Goal: Complete application form: Complete application form

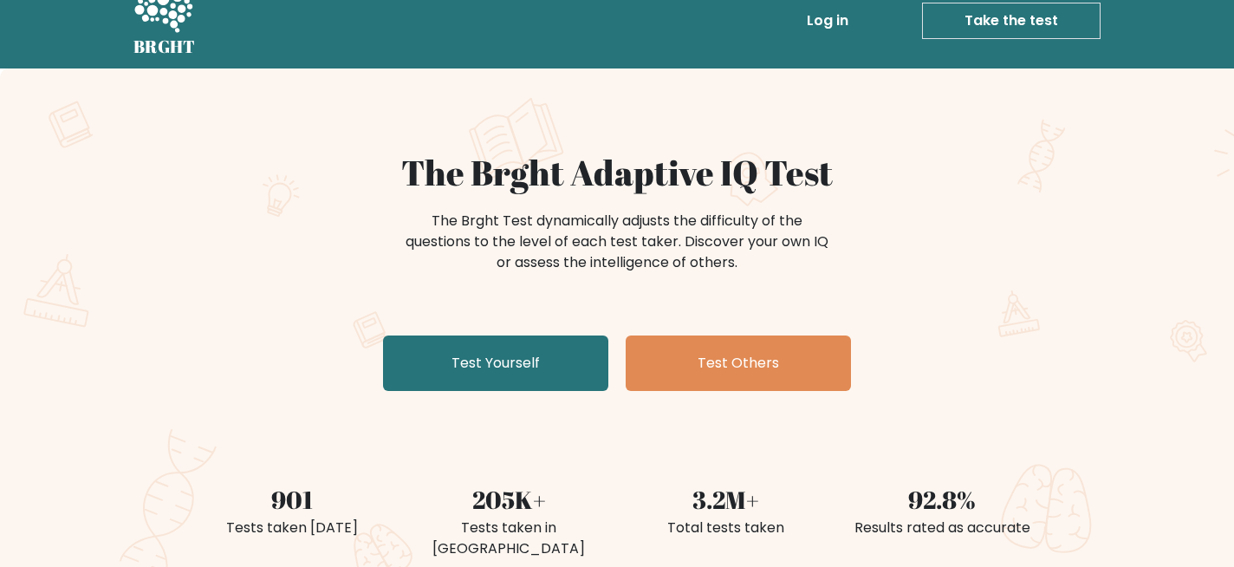
scroll to position [24, 0]
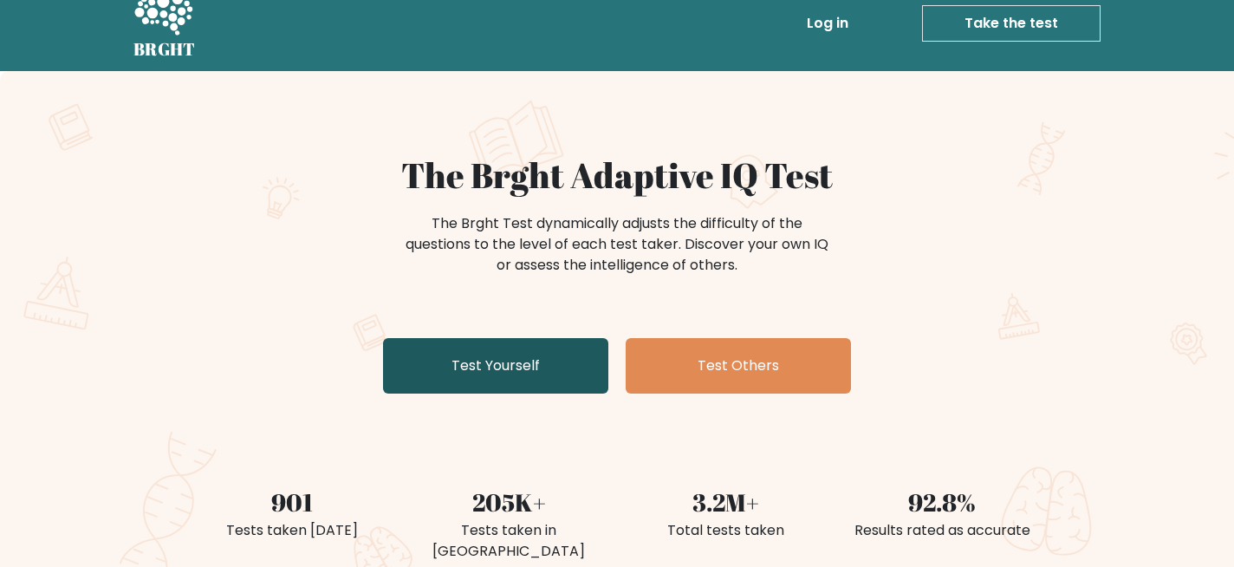
click at [455, 364] on link "Test Yourself" at bounding box center [495, 365] width 225 height 55
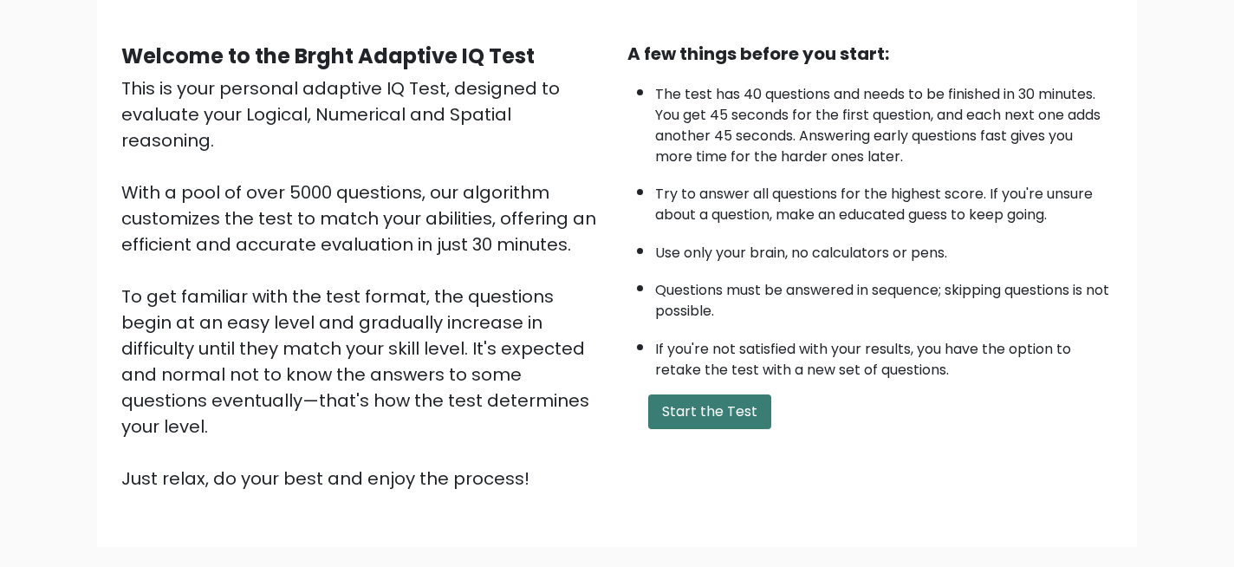
scroll to position [145, 0]
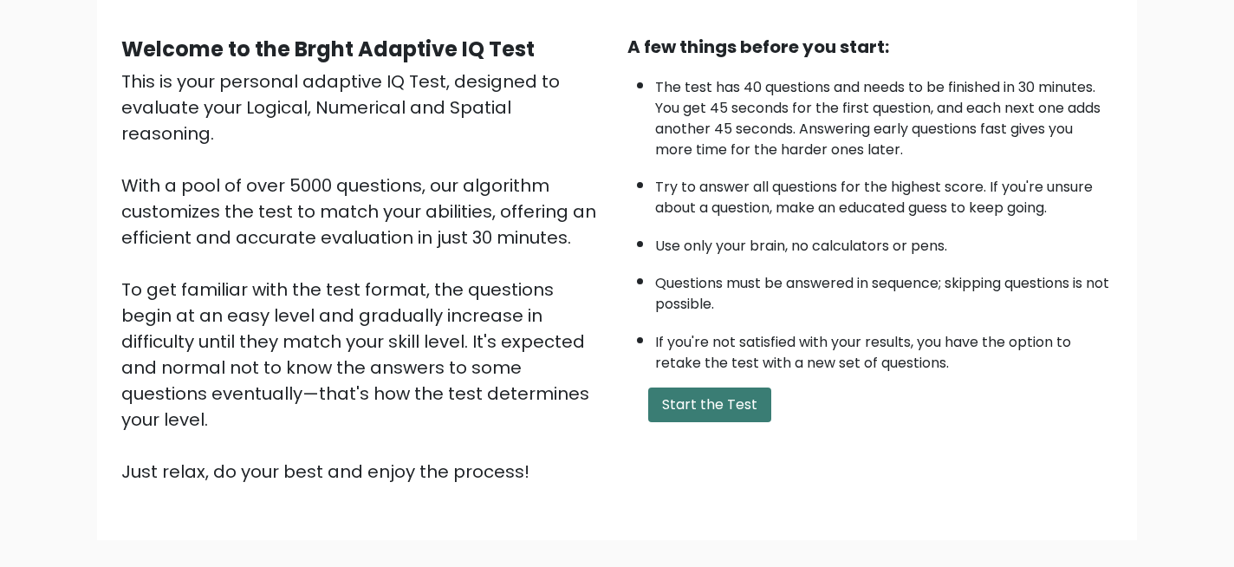
click at [684, 418] on button "Start the Test" at bounding box center [709, 404] width 123 height 35
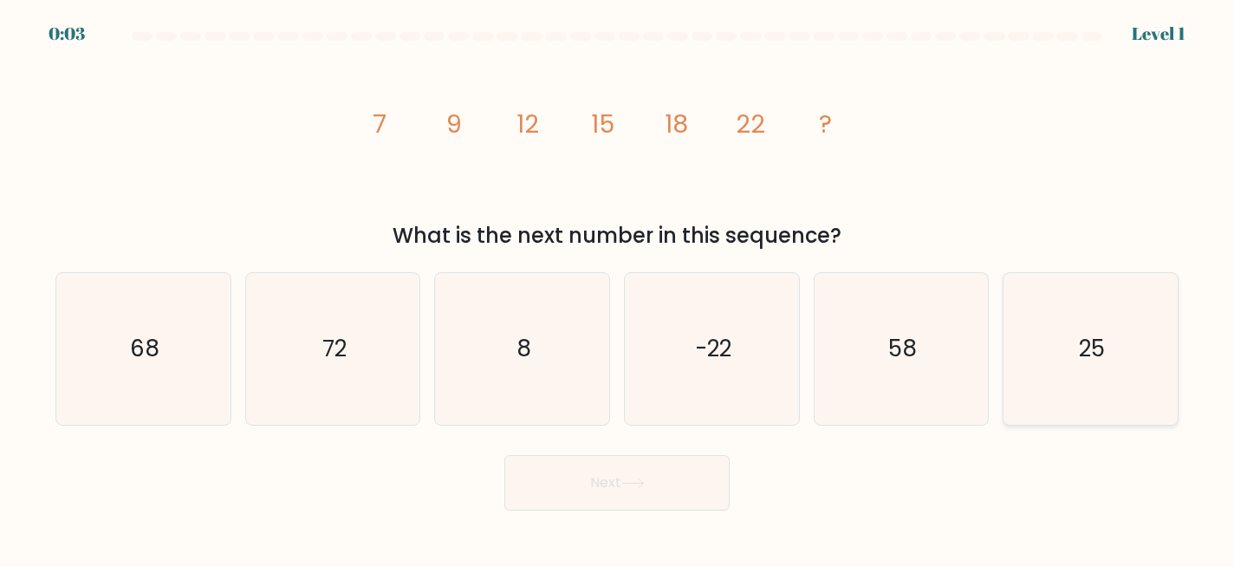
click at [1059, 354] on icon "25" at bounding box center [1091, 349] width 152 height 152
click at [618, 288] on input "f. 25" at bounding box center [617, 285] width 1 height 4
radio input "true"
click at [660, 489] on button "Next" at bounding box center [616, 482] width 225 height 55
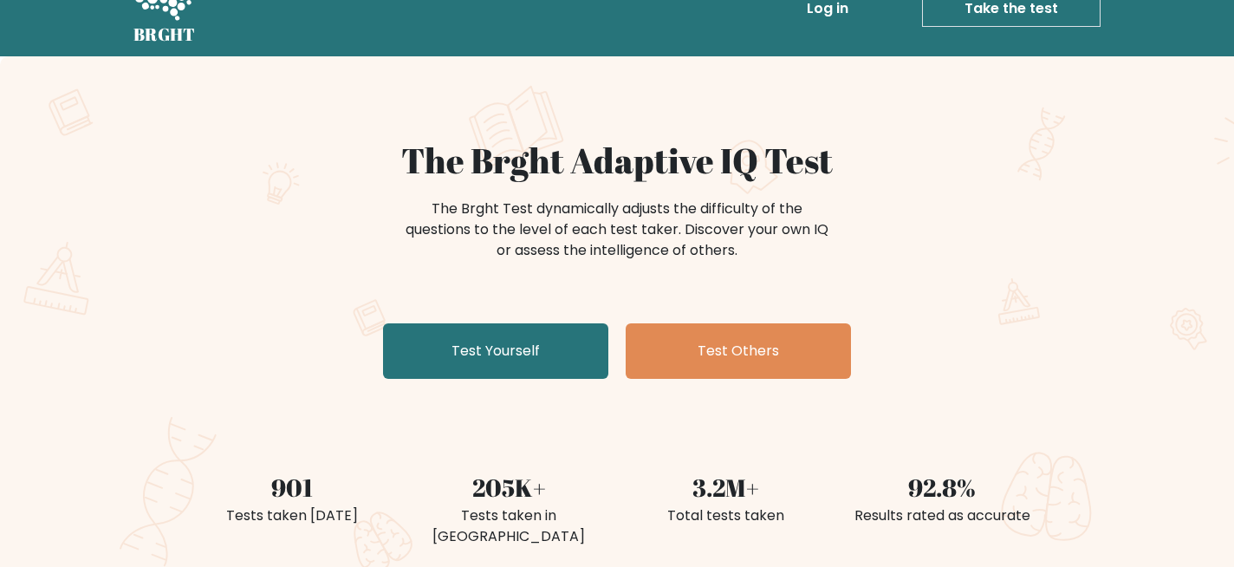
scroll to position [19, 0]
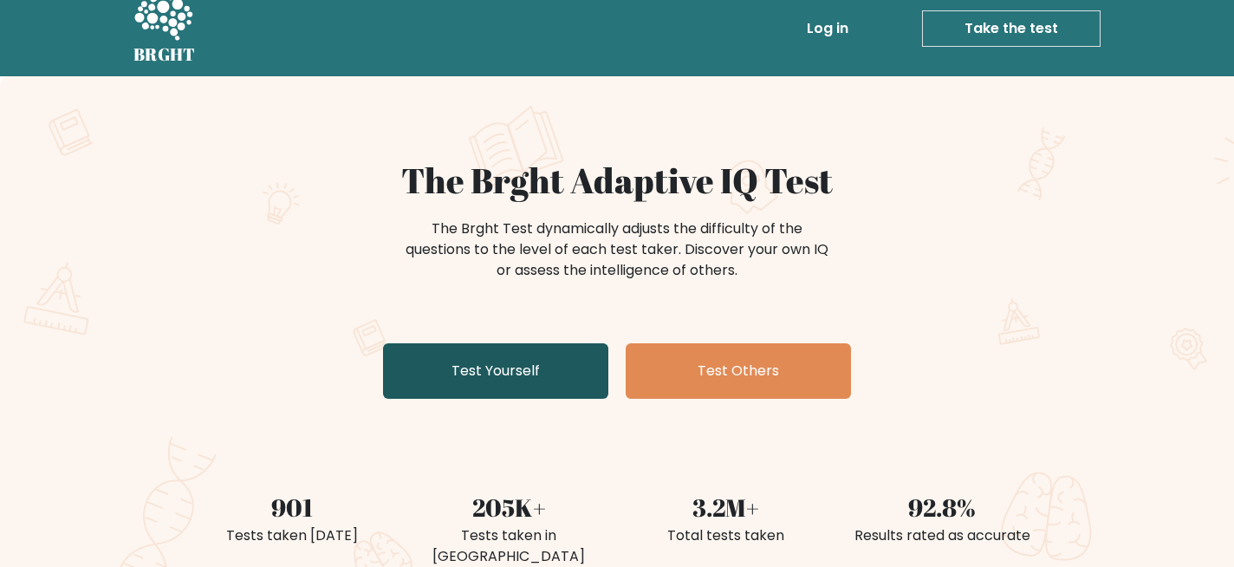
click at [456, 344] on link "Test Yourself" at bounding box center [495, 370] width 225 height 55
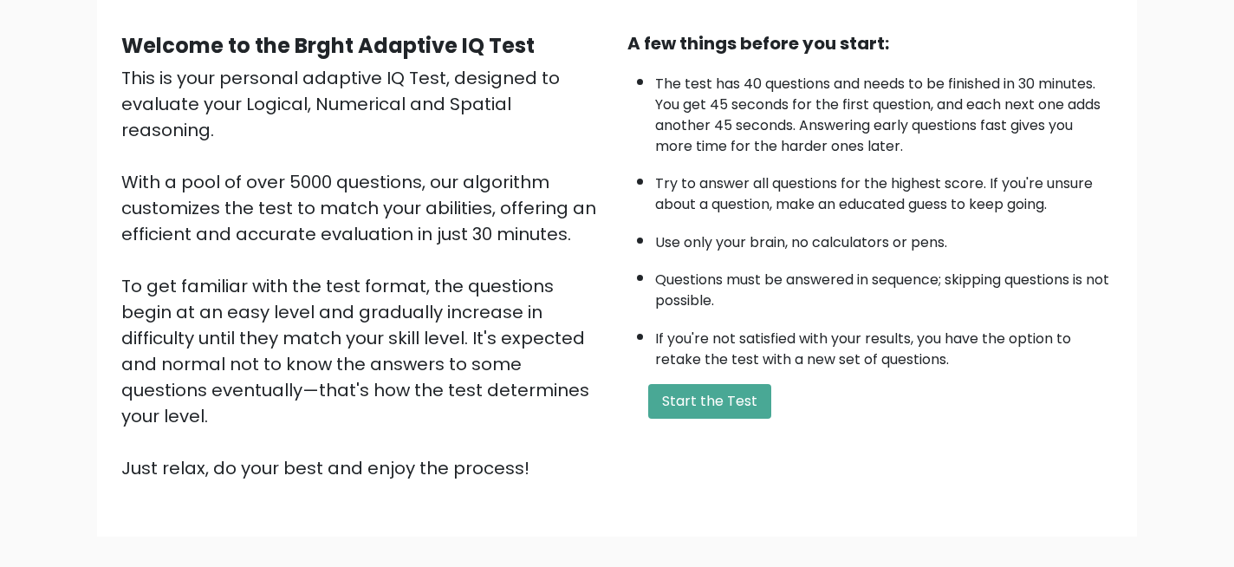
scroll to position [140, 0]
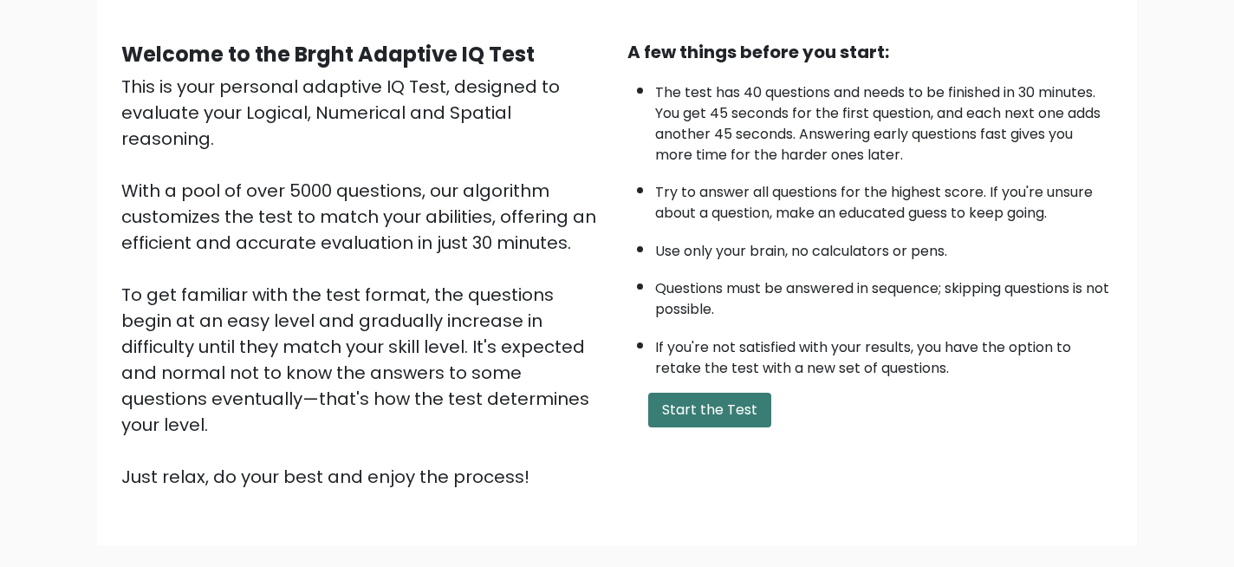
click at [690, 415] on button "Start the Test" at bounding box center [709, 410] width 123 height 35
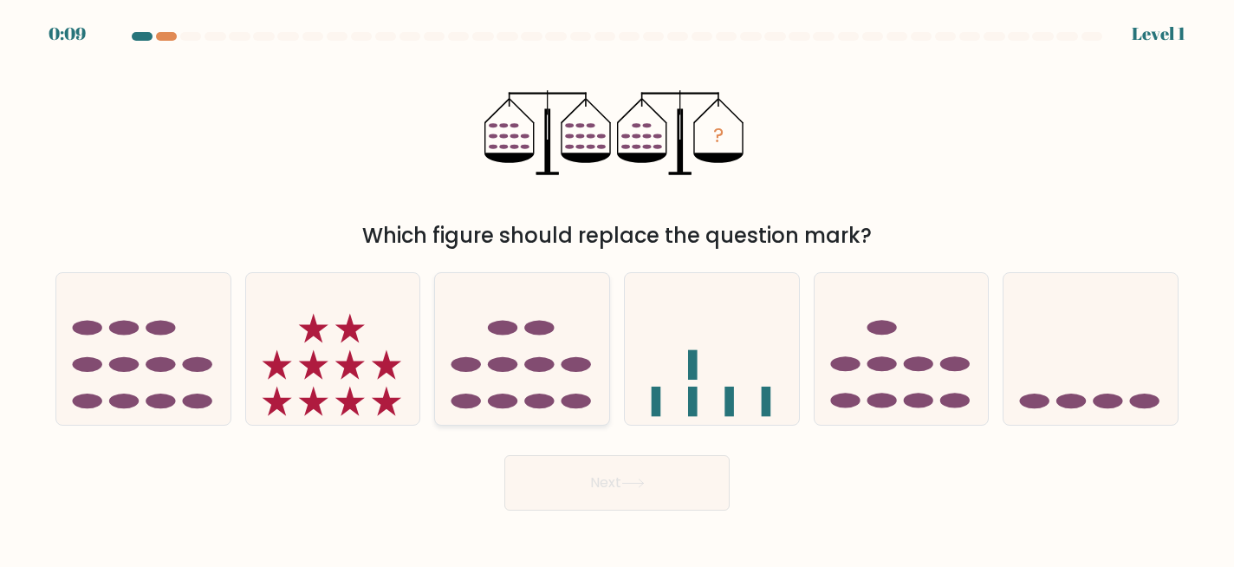
click at [516, 342] on icon at bounding box center [522, 348] width 174 height 144
click at [617, 288] on input "c." at bounding box center [617, 285] width 1 height 4
radio input "true"
click at [607, 494] on button "Next" at bounding box center [616, 482] width 225 height 55
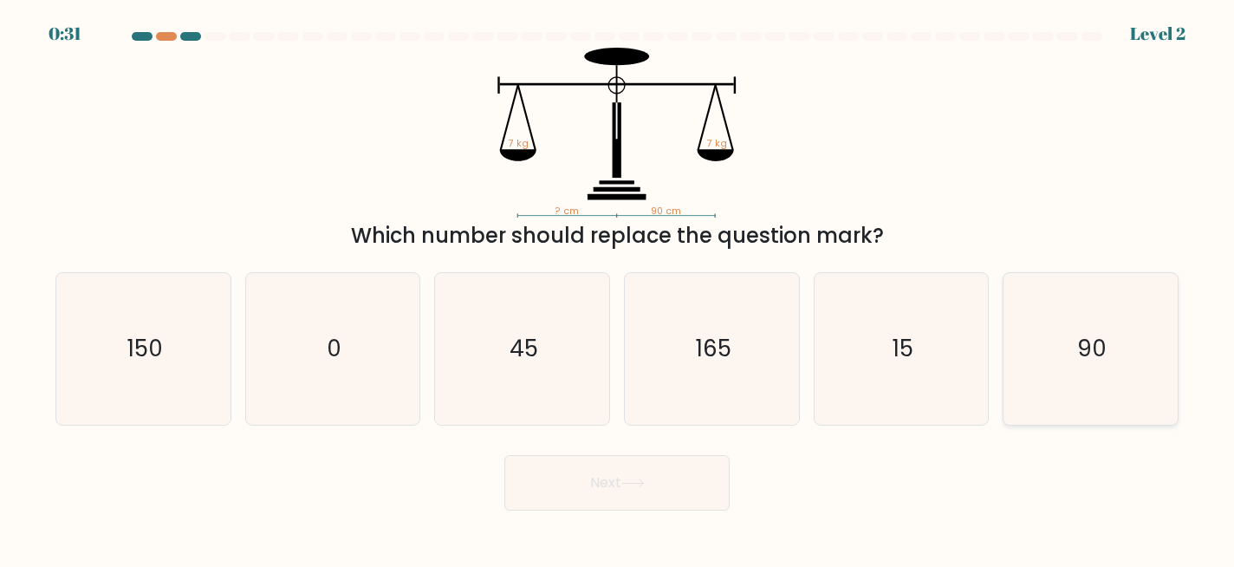
click at [1091, 385] on icon "90" at bounding box center [1091, 349] width 152 height 152
click at [618, 288] on input "f. 90" at bounding box center [617, 285] width 1 height 4
radio input "true"
click at [657, 477] on button "Next" at bounding box center [616, 482] width 225 height 55
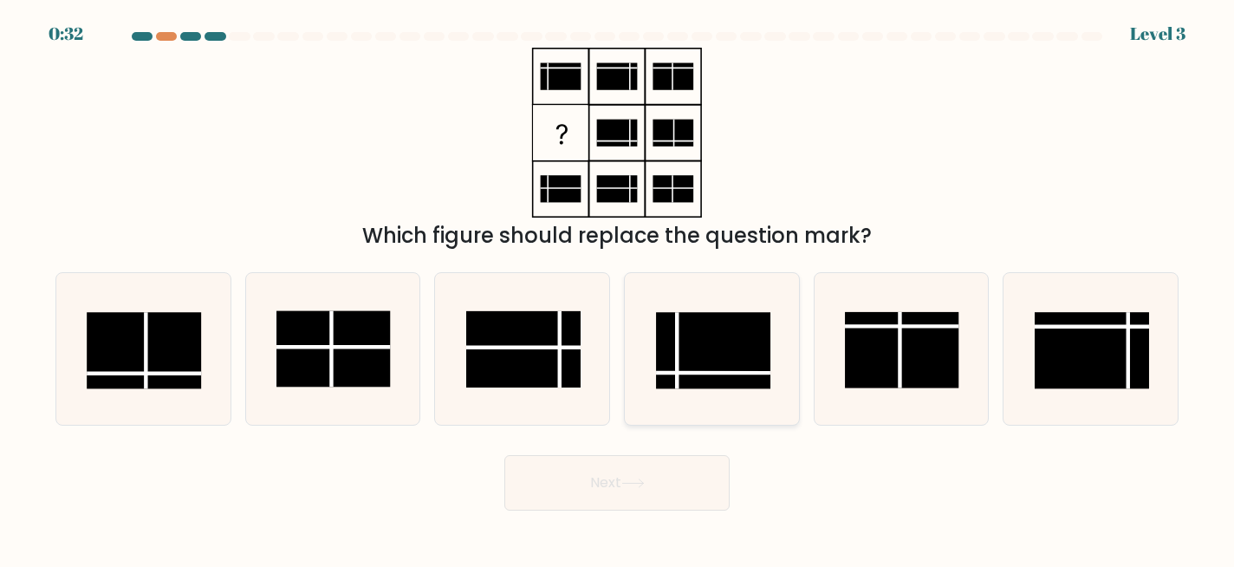
click at [705, 356] on rect at bounding box center [713, 351] width 114 height 76
click at [618, 288] on input "d." at bounding box center [617, 285] width 1 height 4
radio input "true"
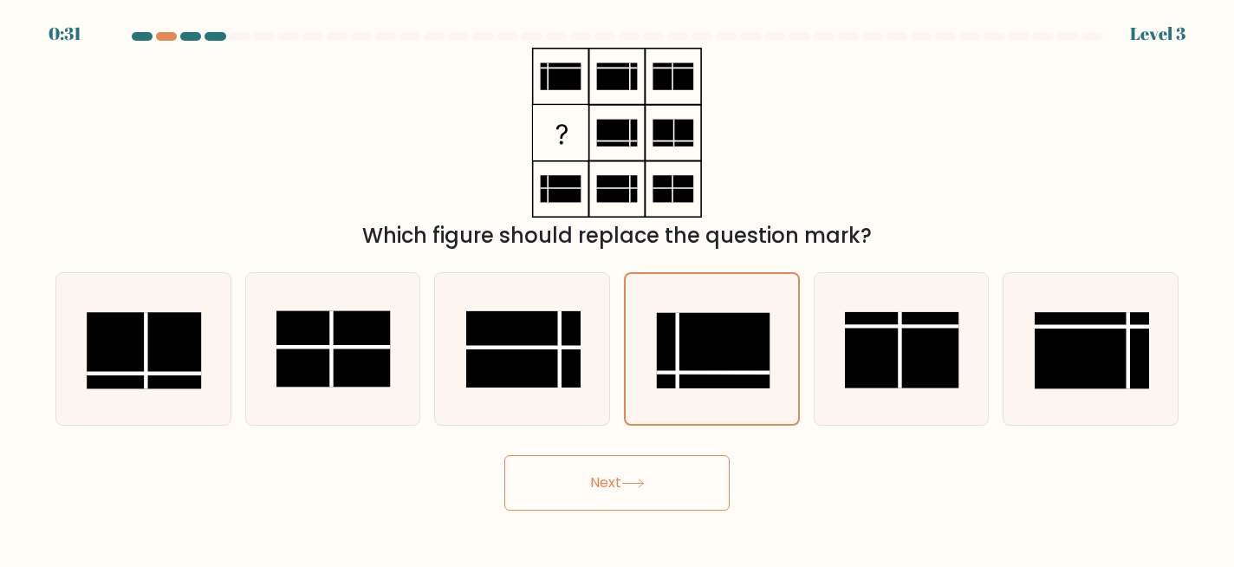
click at [660, 492] on button "Next" at bounding box center [616, 482] width 225 height 55
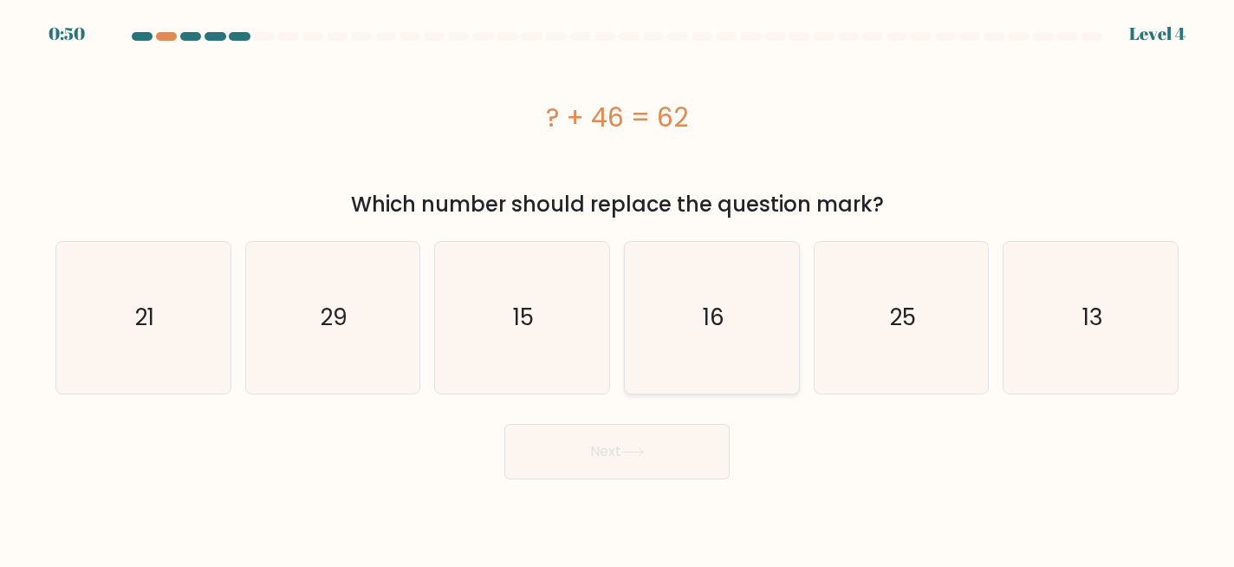
click at [660, 323] on icon "16" at bounding box center [712, 318] width 152 height 152
click at [618, 288] on input "d. 16" at bounding box center [617, 285] width 1 height 4
radio input "true"
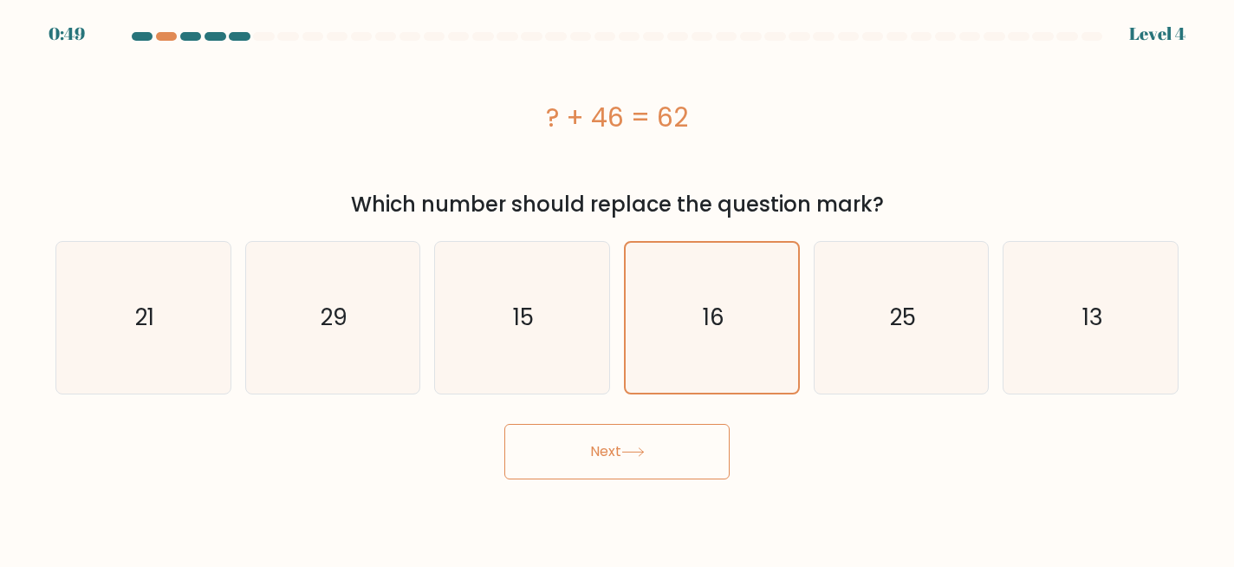
click at [573, 438] on button "Next" at bounding box center [616, 451] width 225 height 55
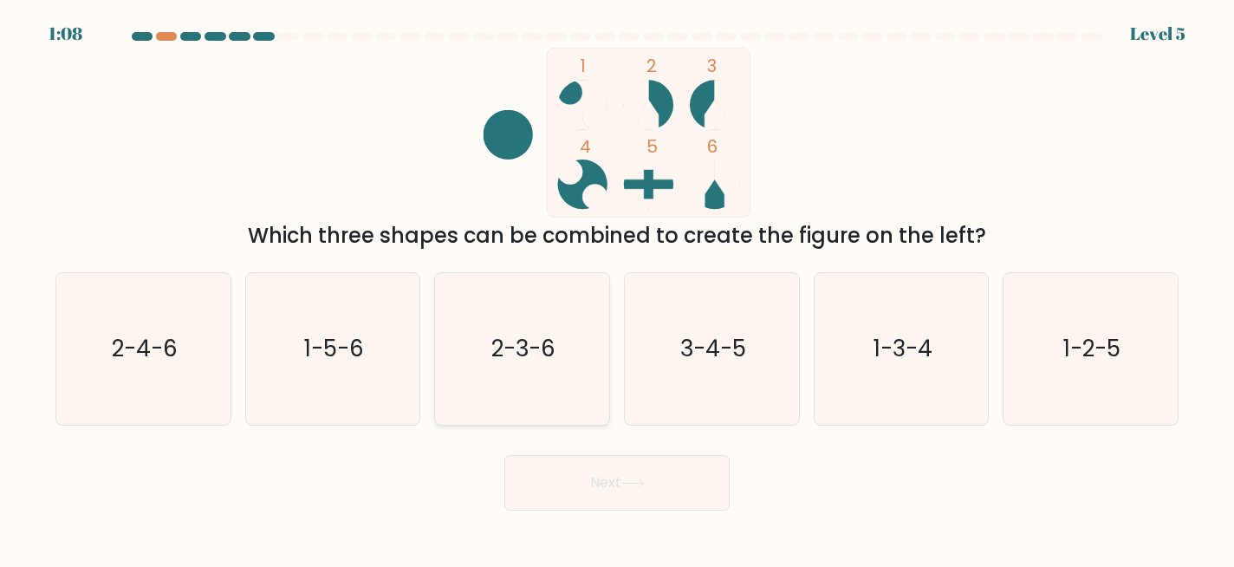
click at [500, 335] on text "2-3-6" at bounding box center [523, 349] width 64 height 31
click at [617, 288] on input "c. 2-3-6" at bounding box center [617, 285] width 1 height 4
radio input "true"
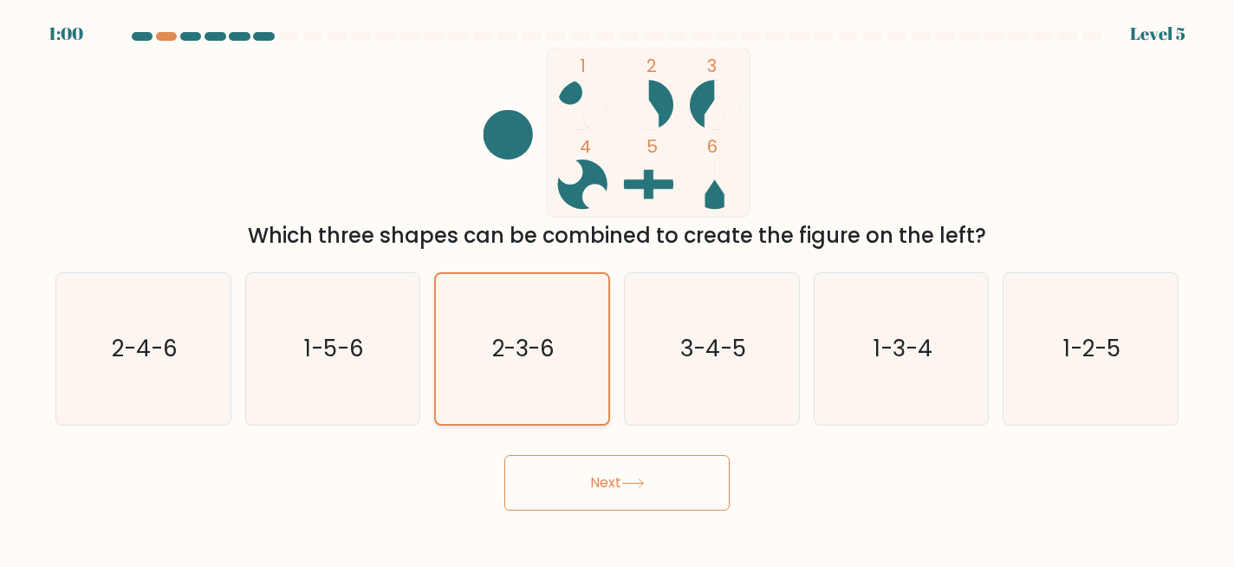
click at [575, 325] on icon "2-3-6" at bounding box center [522, 349] width 150 height 150
click at [617, 288] on input "c. 2-3-6" at bounding box center [617, 285] width 1 height 4
click at [577, 470] on button "Next" at bounding box center [616, 482] width 225 height 55
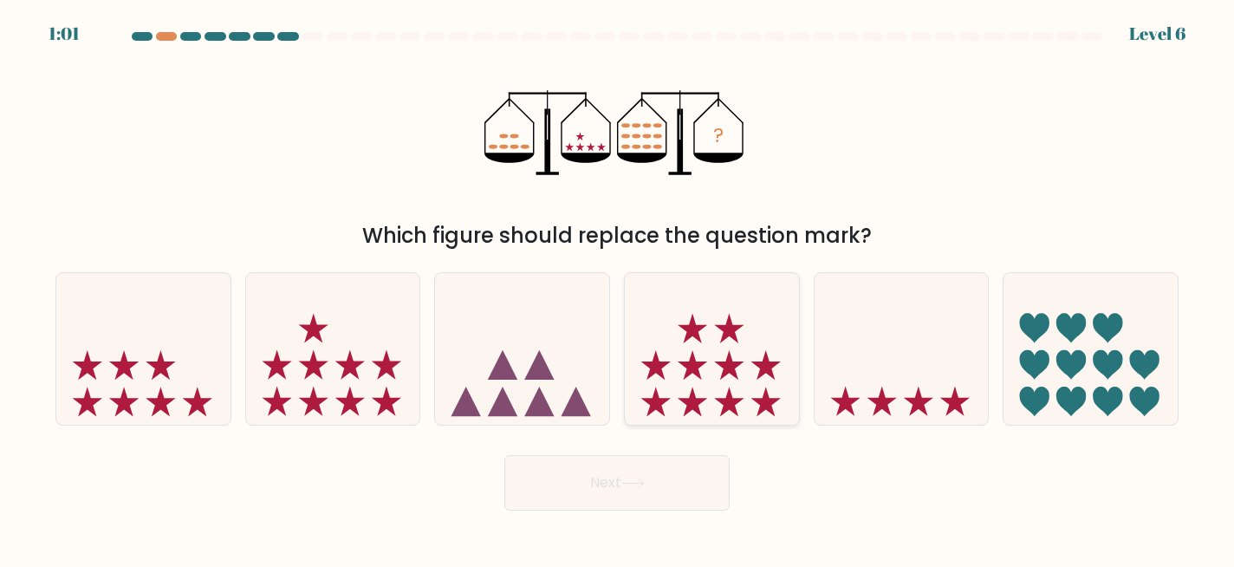
click at [690, 355] on icon at bounding box center [712, 348] width 174 height 144
click at [618, 288] on input "d." at bounding box center [617, 285] width 1 height 4
radio input "true"
click at [590, 490] on button "Next" at bounding box center [616, 482] width 225 height 55
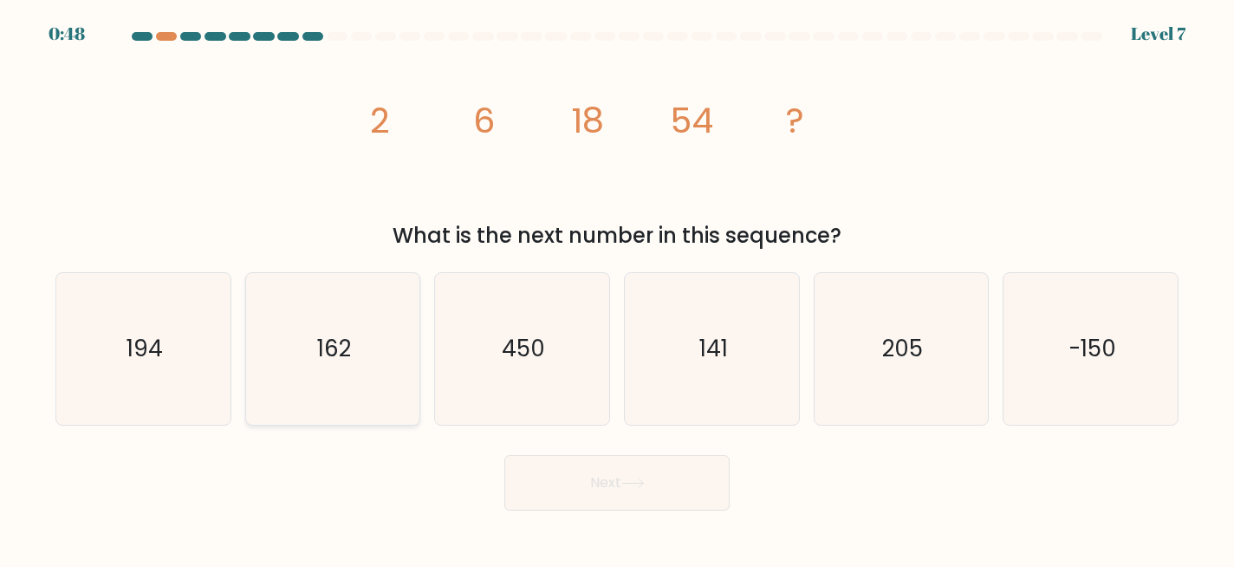
click at [315, 347] on icon "162" at bounding box center [333, 349] width 152 height 152
click at [617, 288] on input "b. 162" at bounding box center [617, 285] width 1 height 4
radio input "true"
click at [633, 486] on icon at bounding box center [632, 483] width 23 height 10
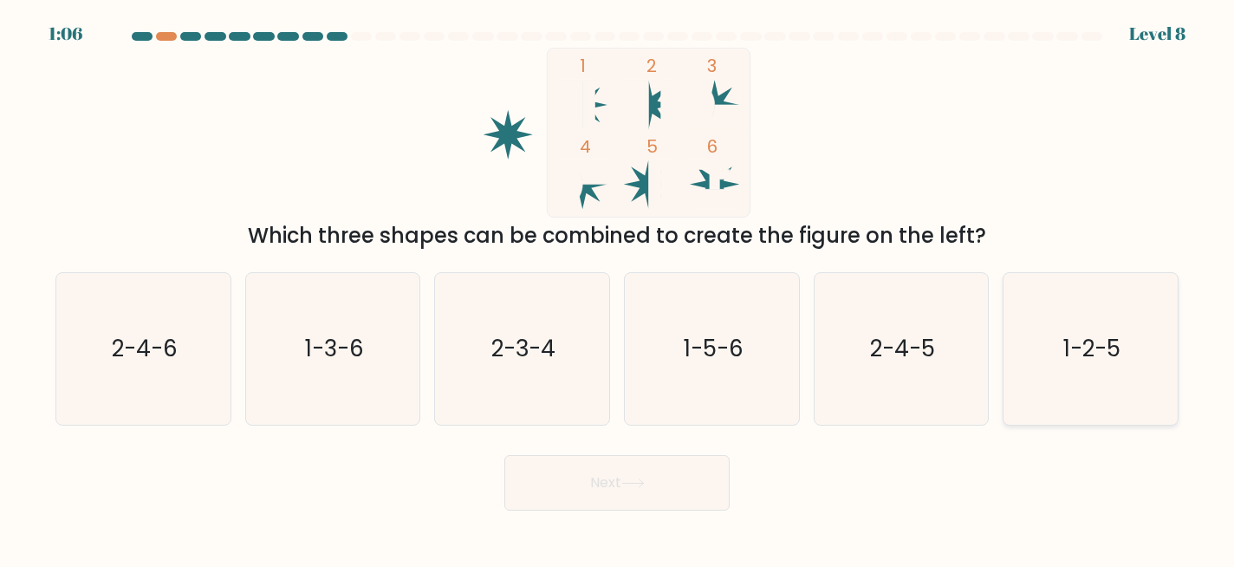
click at [1083, 357] on text "1-2-5" at bounding box center [1091, 349] width 57 height 31
click at [618, 288] on input "f. 1-2-5" at bounding box center [617, 285] width 1 height 4
radio input "true"
click at [618, 500] on button "Next" at bounding box center [616, 482] width 225 height 55
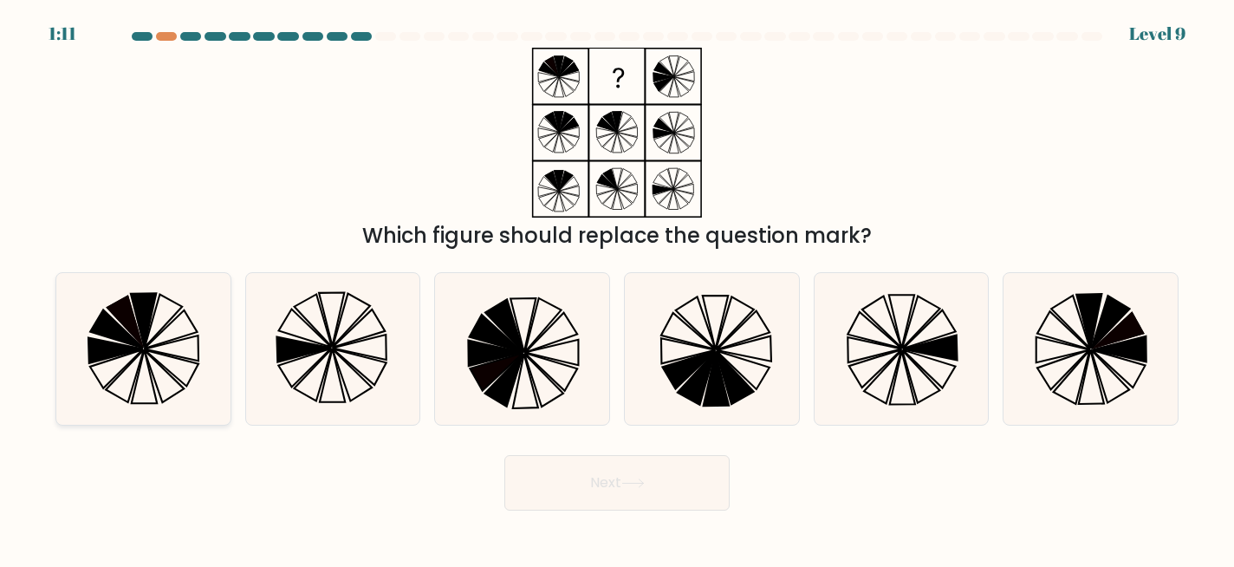
click at [156, 334] on icon at bounding box center [163, 321] width 37 height 53
click at [617, 288] on input "a." at bounding box center [617, 285] width 1 height 4
radio input "true"
click at [596, 492] on button "Next" at bounding box center [616, 482] width 225 height 55
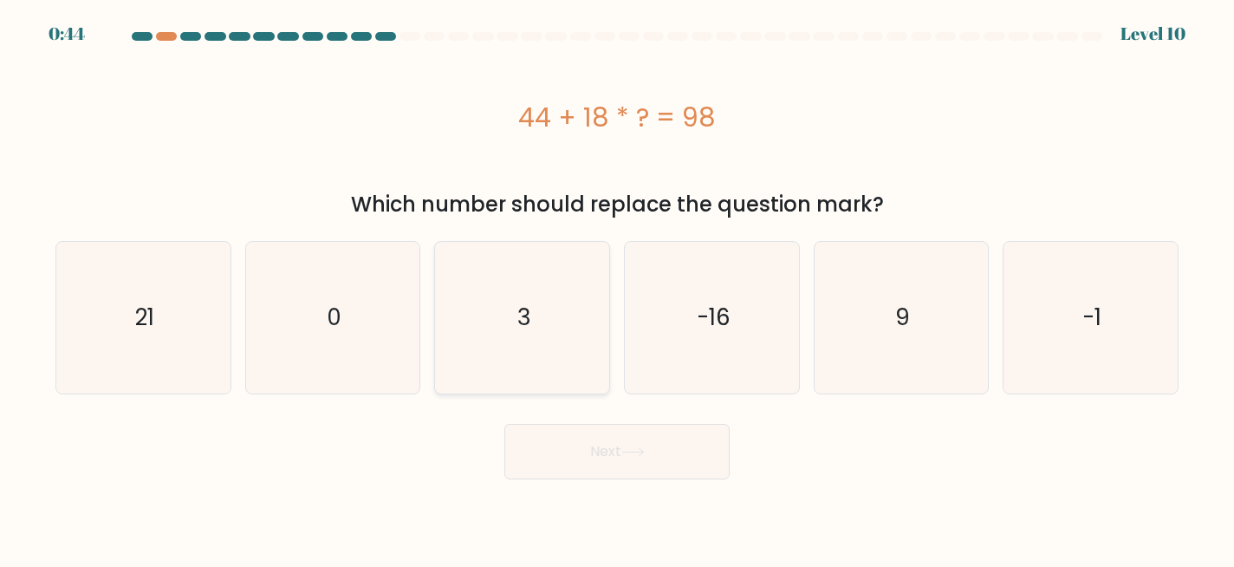
click at [557, 313] on icon "3" at bounding box center [522, 318] width 152 height 152
click at [617, 288] on input "c. 3" at bounding box center [617, 285] width 1 height 4
radio input "true"
click at [628, 451] on icon at bounding box center [632, 452] width 21 height 8
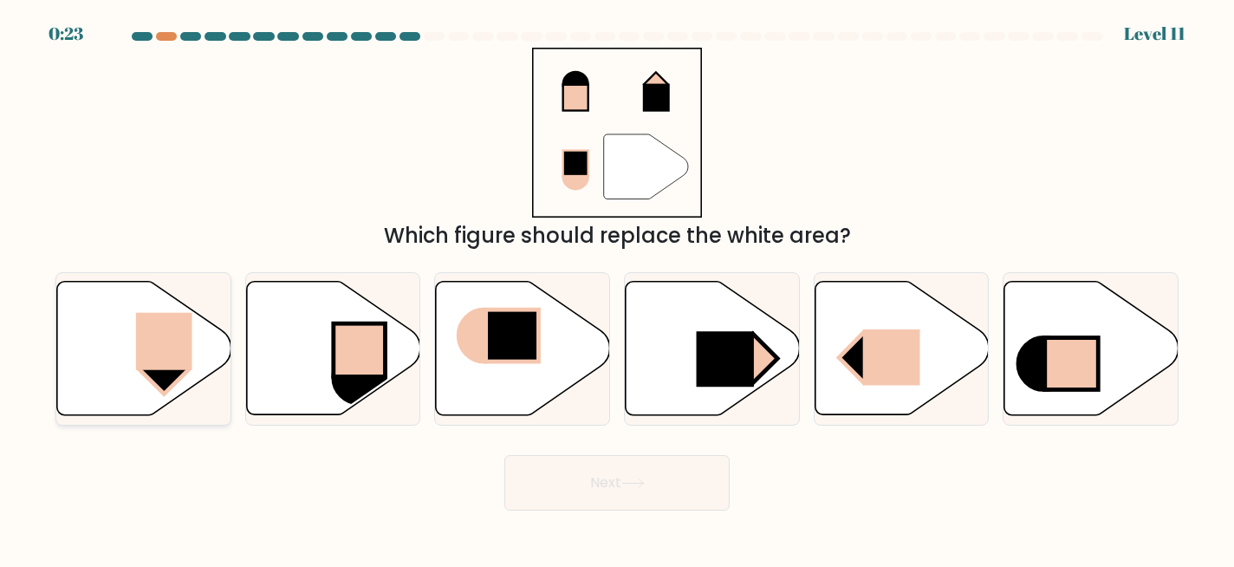
click at [192, 367] on icon at bounding box center [144, 348] width 174 height 133
click at [617, 288] on input "a." at bounding box center [617, 285] width 1 height 4
radio input "true"
click at [635, 494] on button "Next" at bounding box center [616, 482] width 225 height 55
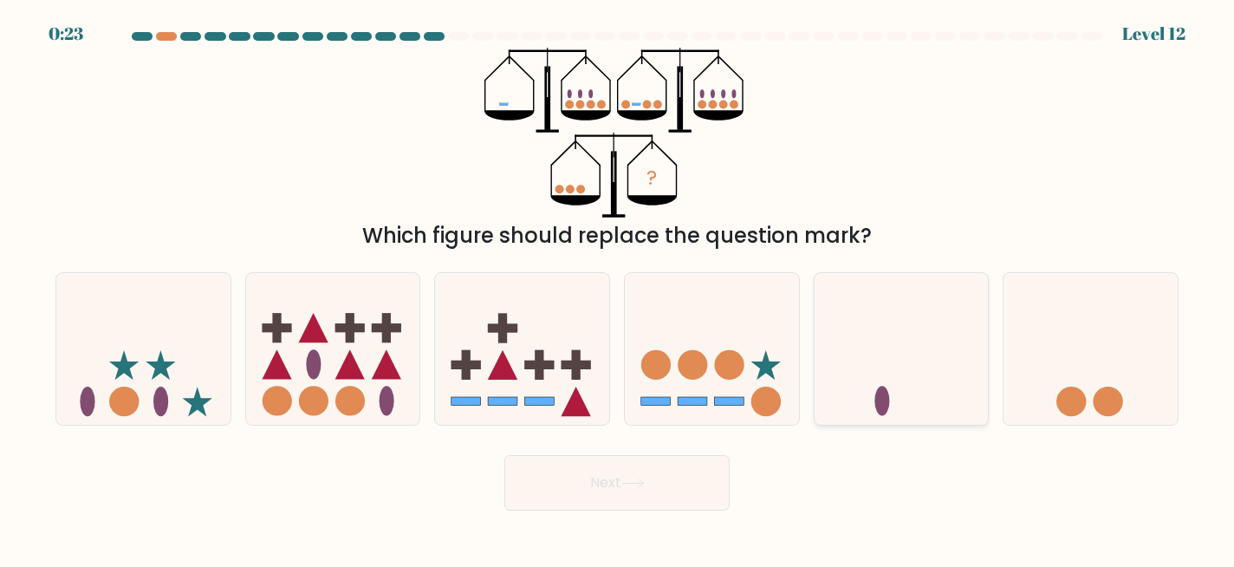
click at [850, 361] on icon at bounding box center [902, 348] width 174 height 144
click at [618, 288] on input "e." at bounding box center [617, 285] width 1 height 4
radio input "true"
click at [652, 469] on button "Next" at bounding box center [616, 482] width 225 height 55
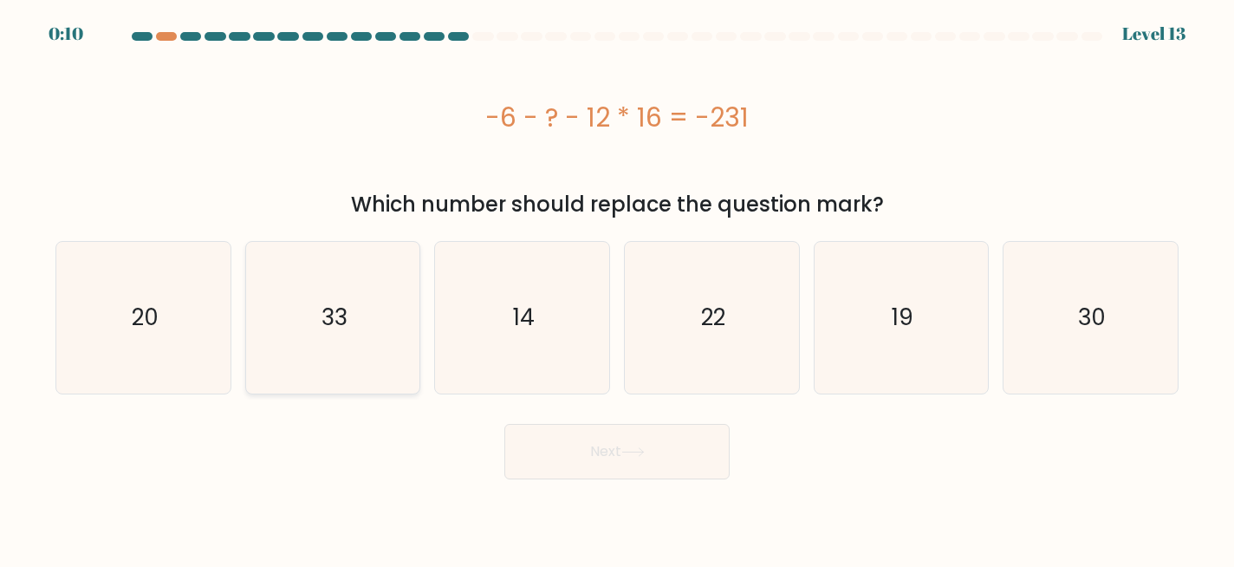
click at [281, 280] on icon "33" at bounding box center [333, 318] width 152 height 152
click at [617, 283] on input "b. 33" at bounding box center [617, 285] width 1 height 4
radio input "true"
click at [281, 280] on icon "33" at bounding box center [333, 318] width 150 height 150
click at [617, 283] on input "b. 33" at bounding box center [617, 285] width 1 height 4
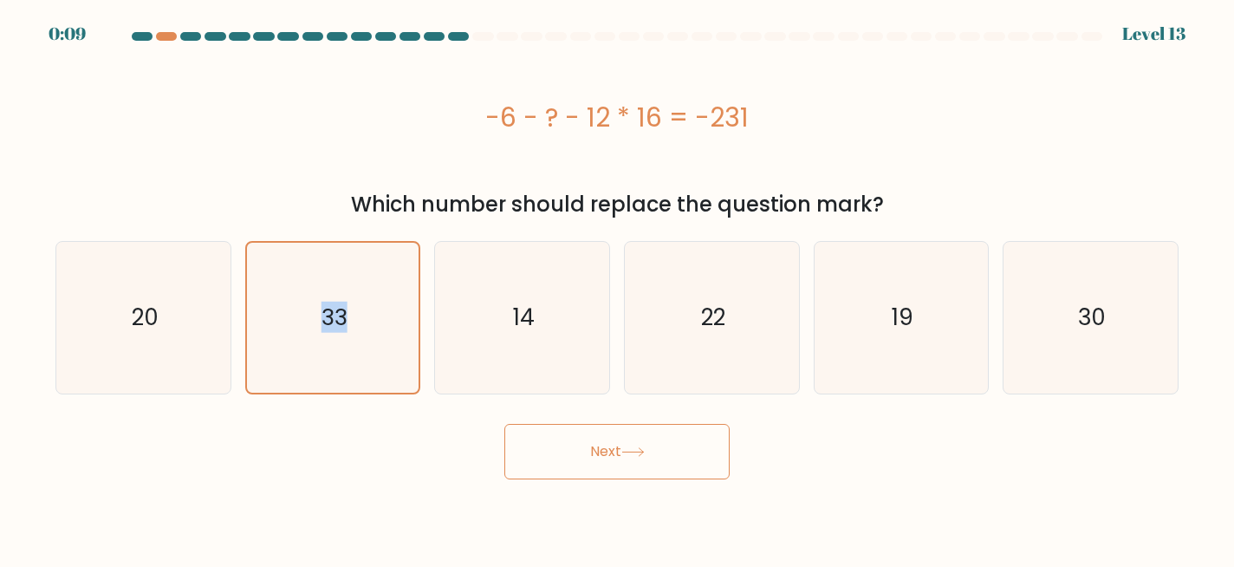
click at [556, 443] on button "Next" at bounding box center [616, 451] width 225 height 55
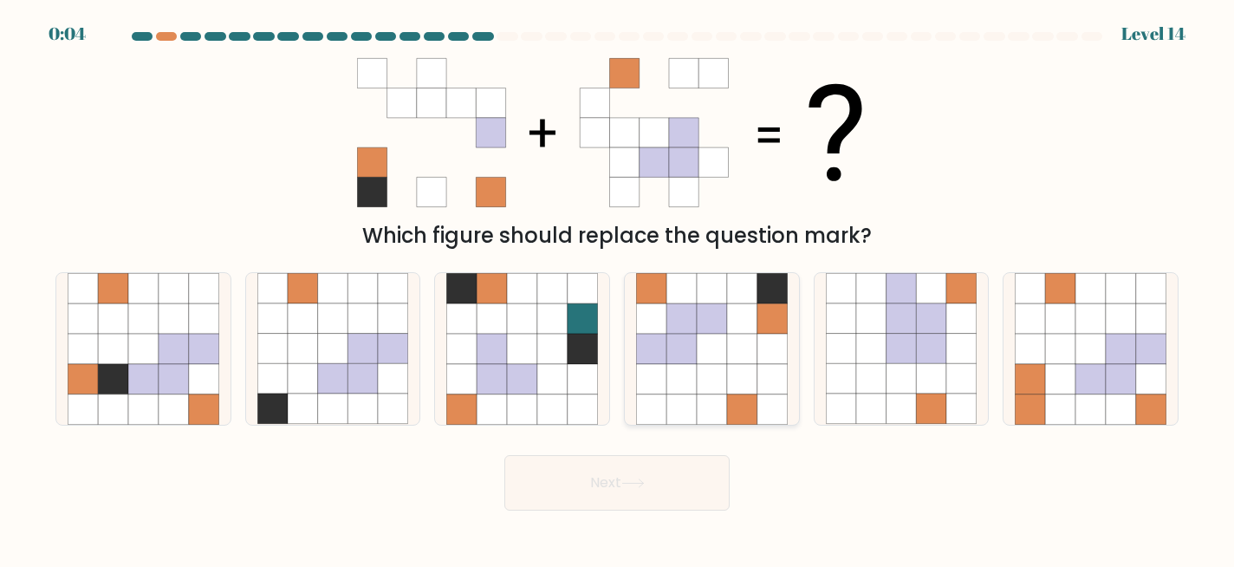
click at [676, 386] on icon at bounding box center [681, 379] width 30 height 30
click at [618, 288] on input "d." at bounding box center [617, 285] width 1 height 4
radio input "true"
click at [706, 382] on icon at bounding box center [711, 378] width 29 height 29
click at [618, 288] on input "d." at bounding box center [617, 285] width 1 height 4
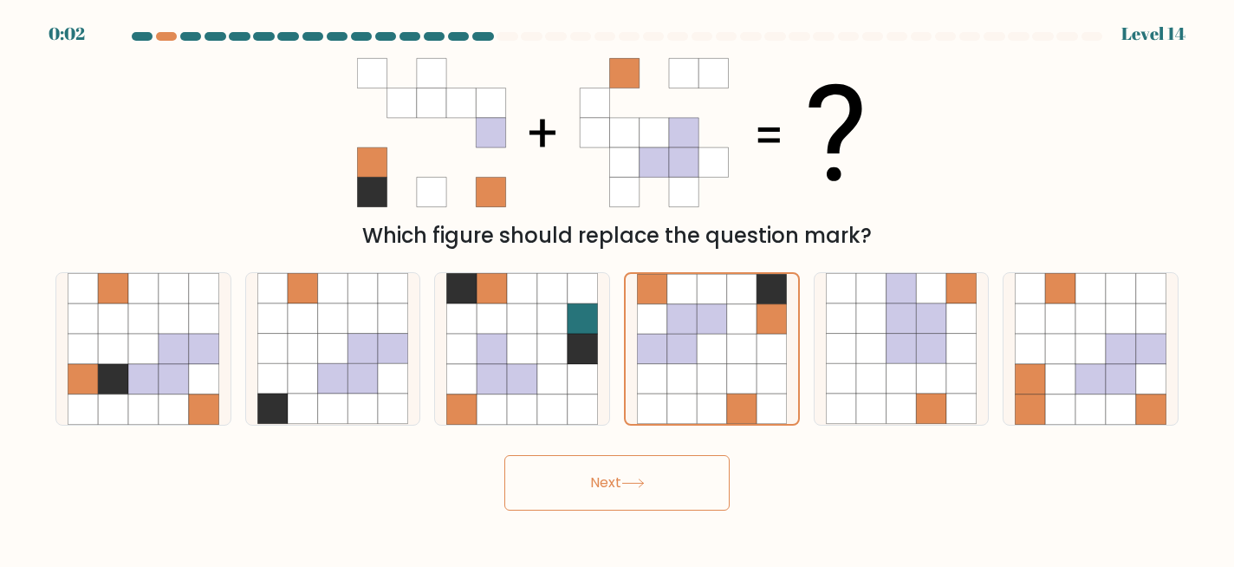
click at [642, 479] on icon at bounding box center [632, 483] width 23 height 10
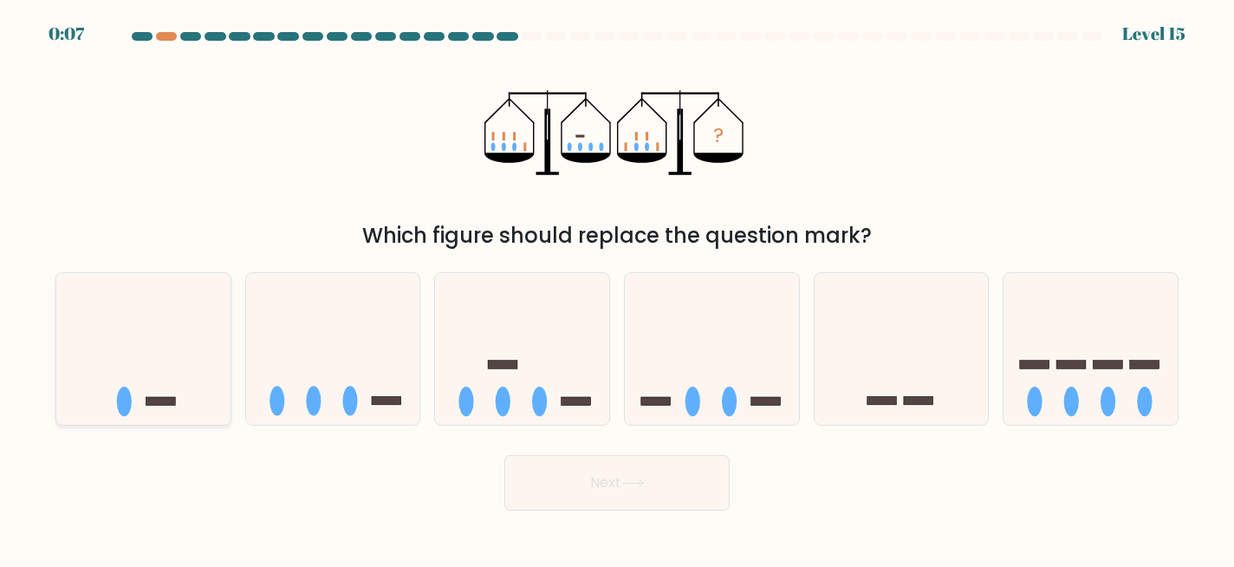
click at [199, 359] on icon at bounding box center [143, 348] width 174 height 144
click at [617, 288] on input "a." at bounding box center [617, 285] width 1 height 4
radio input "true"
click at [563, 486] on button "Next" at bounding box center [616, 482] width 225 height 55
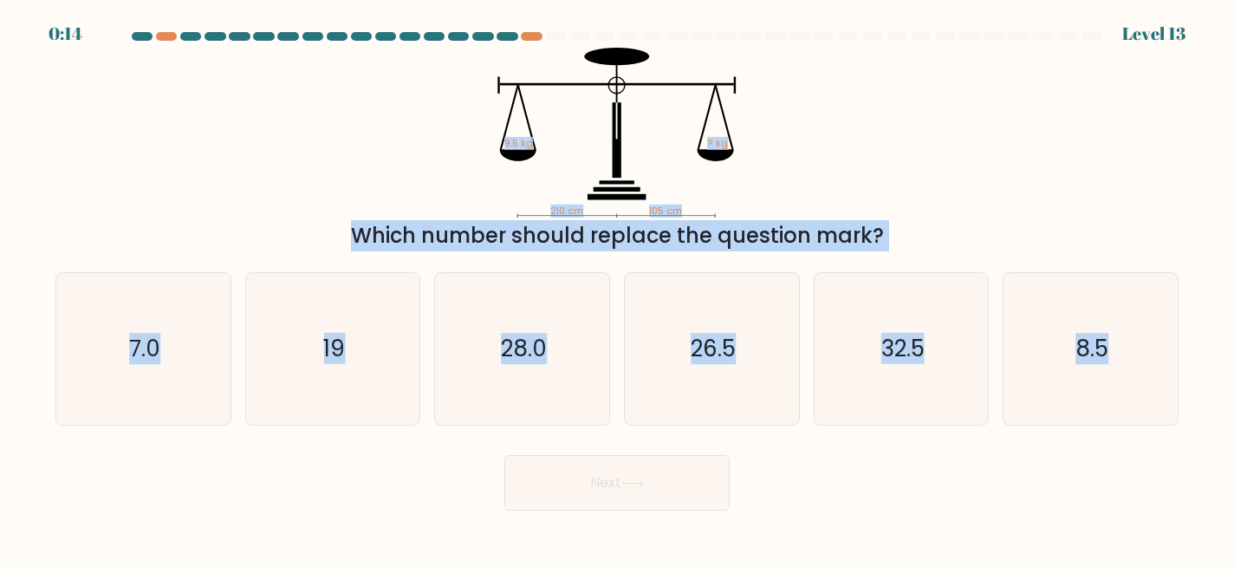
drag, startPoint x: 431, startPoint y: 40, endPoint x: 1053, endPoint y: 504, distance: 776.4
click at [1053, 504] on form at bounding box center [617, 271] width 1234 height 478
copy form "210 cm 105 cm 9.5 kg ? kg Which number should replace the question mark? a. 7.0…"
click at [593, 401] on icon "28.0" at bounding box center [522, 349] width 152 height 152
click at [617, 288] on input "c. 28.0" at bounding box center [617, 285] width 1 height 4
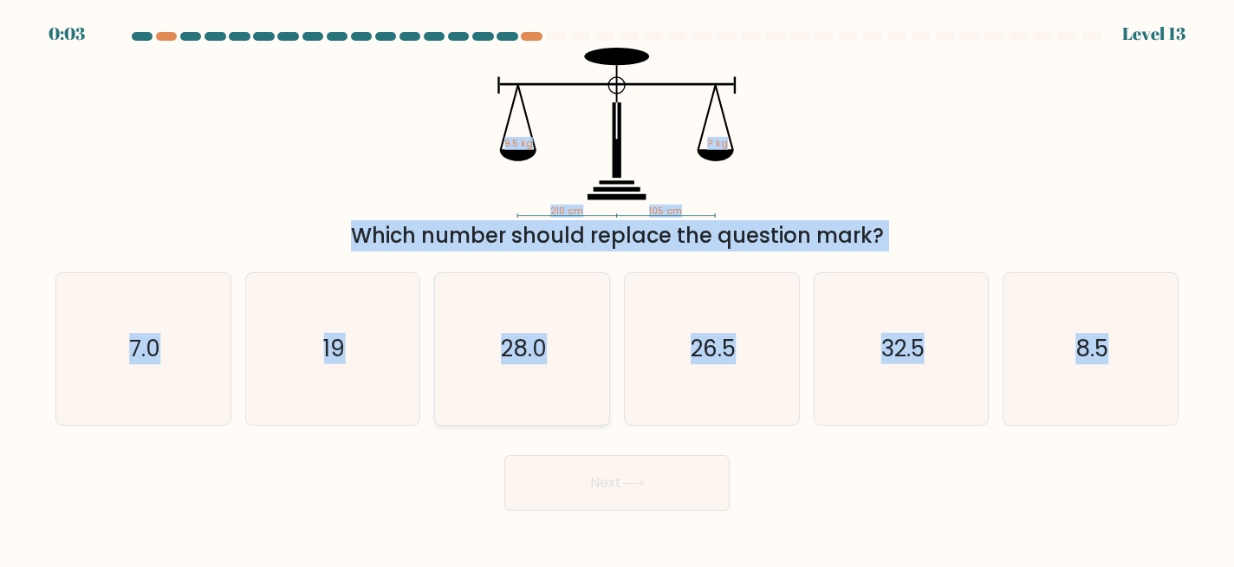
radio input "true"
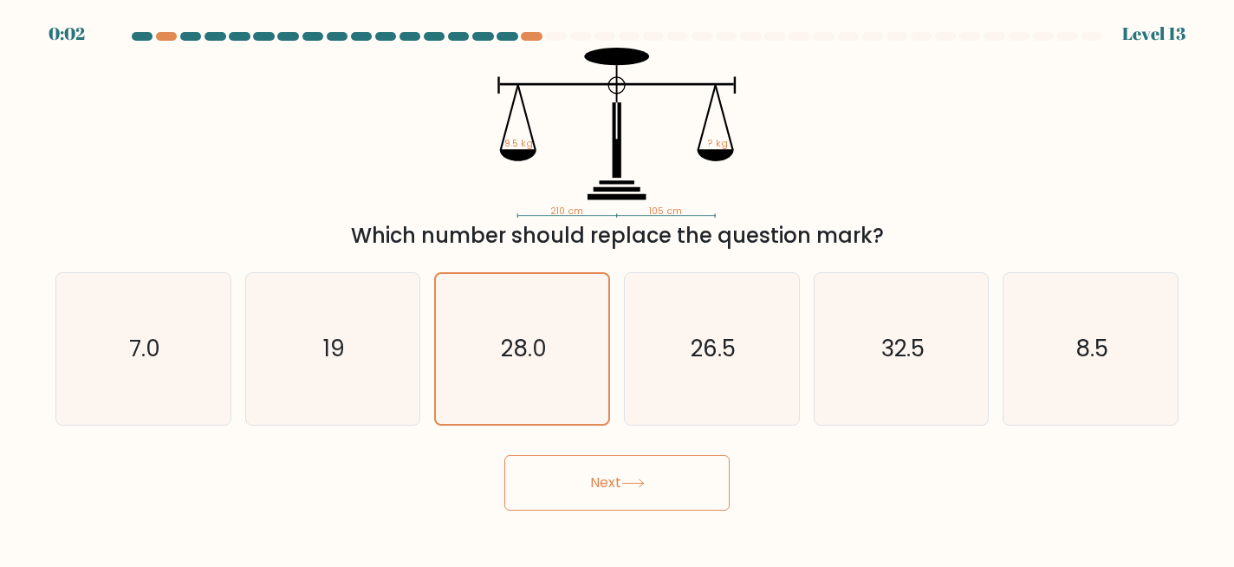
click at [602, 474] on button "Next" at bounding box center [616, 482] width 225 height 55
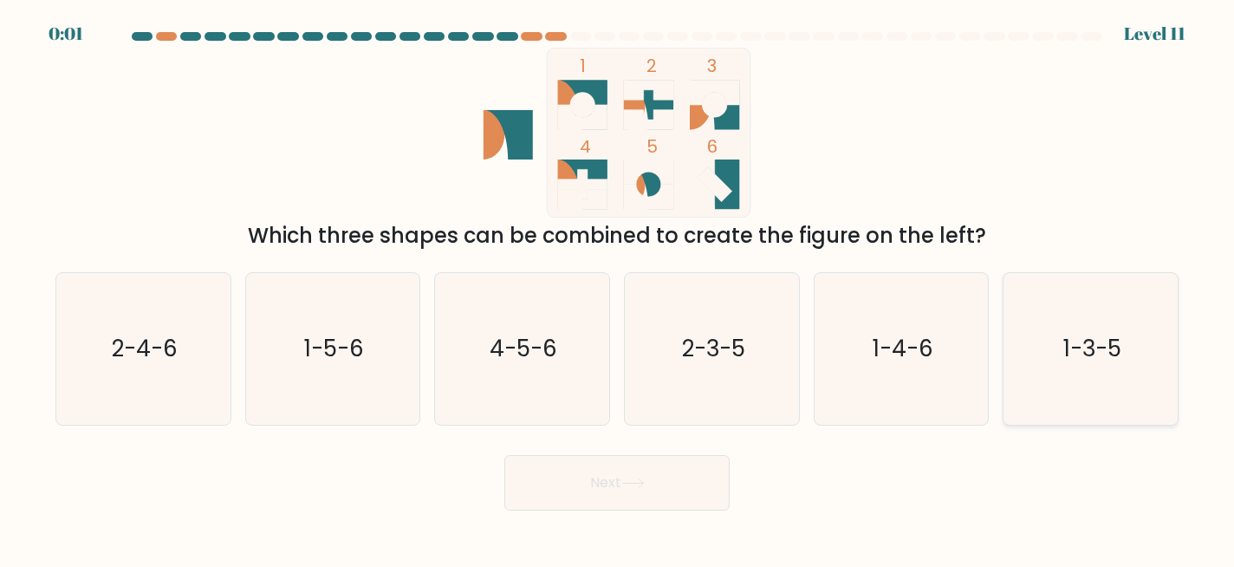
click at [1153, 379] on icon "1-3-5" at bounding box center [1091, 349] width 152 height 152
click at [618, 288] on input "f. 1-3-5" at bounding box center [617, 285] width 1 height 4
radio input "true"
click at [657, 481] on button "Next" at bounding box center [616, 482] width 225 height 55
click at [657, 481] on div "Next" at bounding box center [617, 478] width 1144 height 64
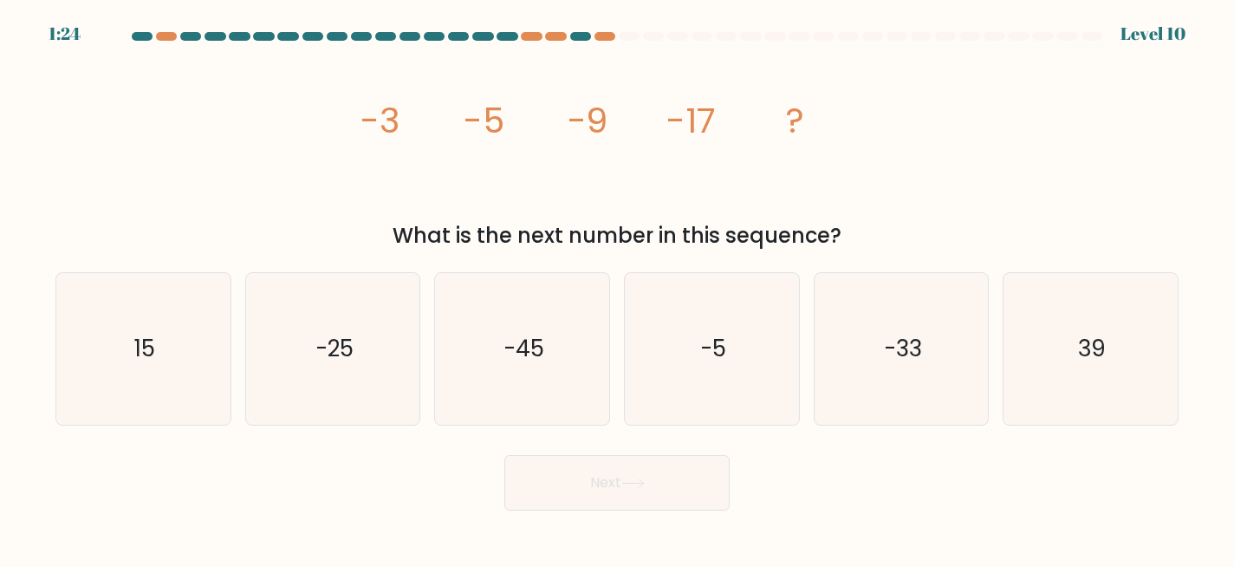
click at [576, 40] on div at bounding box center [580, 36] width 21 height 9
click at [357, 303] on icon "-25" at bounding box center [333, 349] width 152 height 152
click at [617, 288] on input "b. -25" at bounding box center [617, 285] width 1 height 4
radio input "true"
click at [936, 354] on icon "-33" at bounding box center [902, 349] width 152 height 152
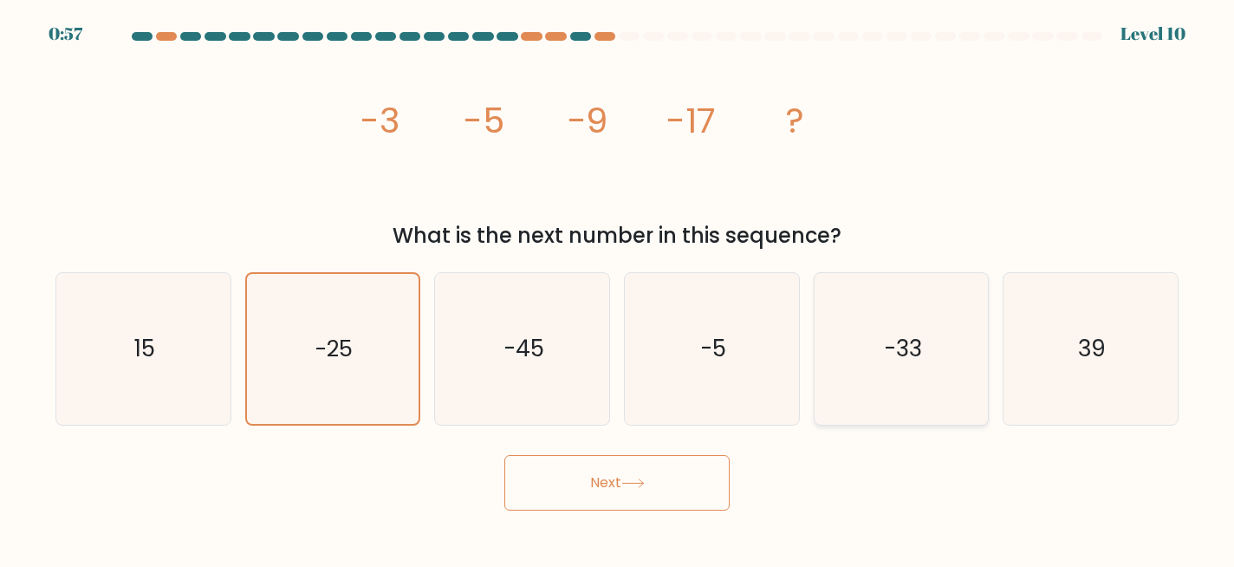
click at [618, 288] on input "e. -33" at bounding box center [617, 285] width 1 height 4
radio input "true"
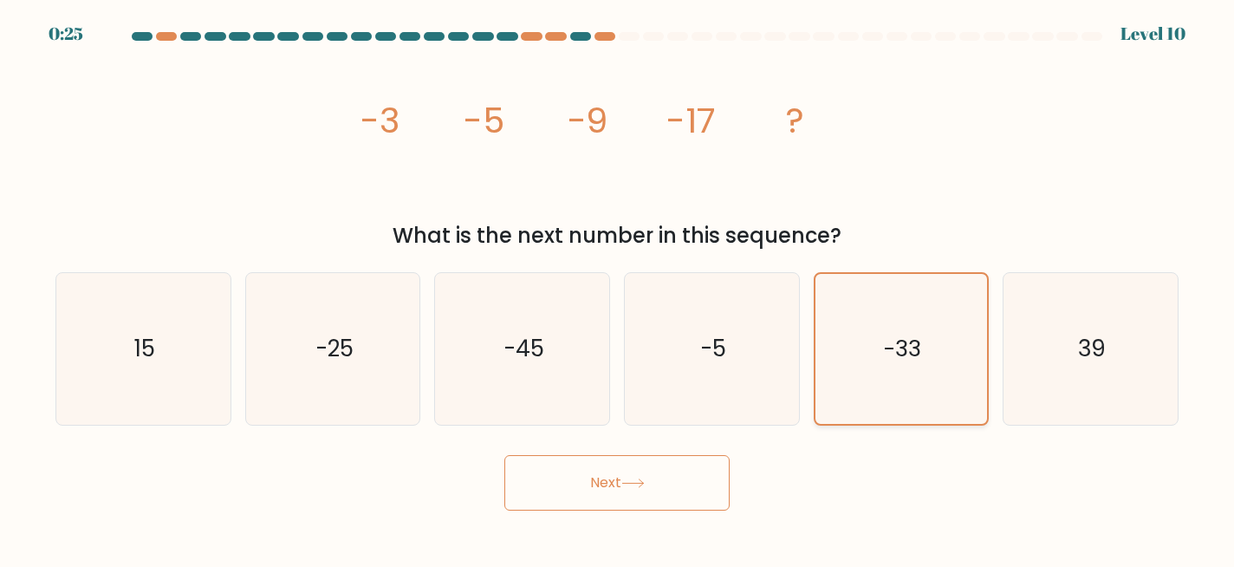
click at [910, 372] on icon "-33" at bounding box center [902, 349] width 150 height 150
click at [618, 288] on input "e. -33" at bounding box center [617, 285] width 1 height 4
click at [666, 475] on button "Next" at bounding box center [616, 482] width 225 height 55
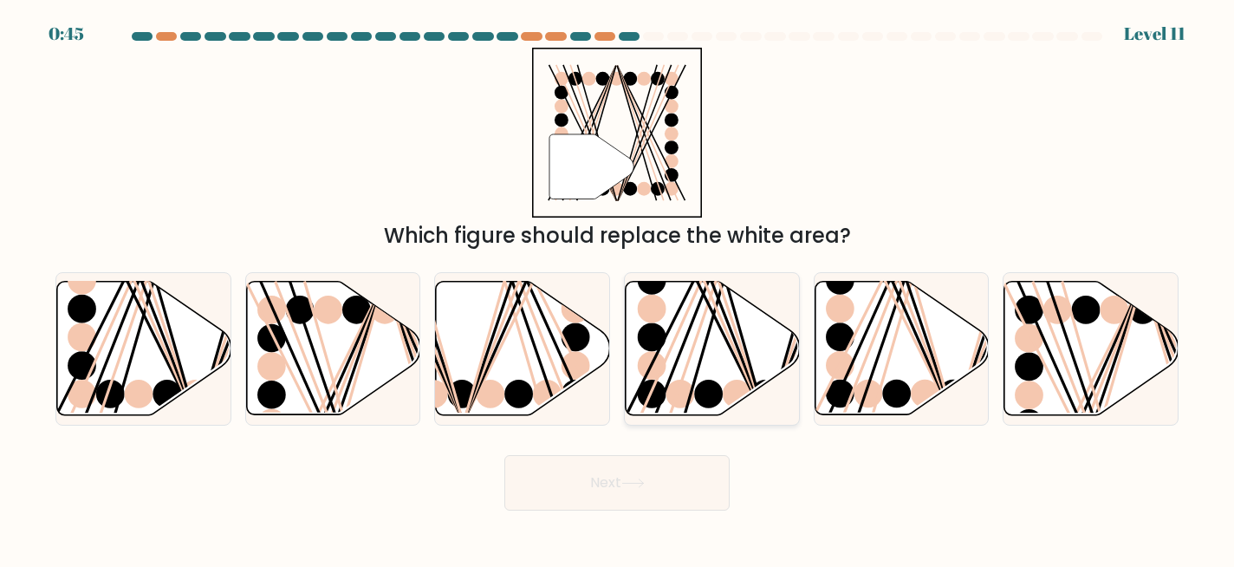
click at [692, 330] on icon at bounding box center [713, 348] width 174 height 133
click at [618, 288] on input "d." at bounding box center [617, 285] width 1 height 4
radio input "true"
click at [159, 330] on icon at bounding box center [144, 348] width 174 height 133
click at [617, 288] on input "a." at bounding box center [617, 285] width 1 height 4
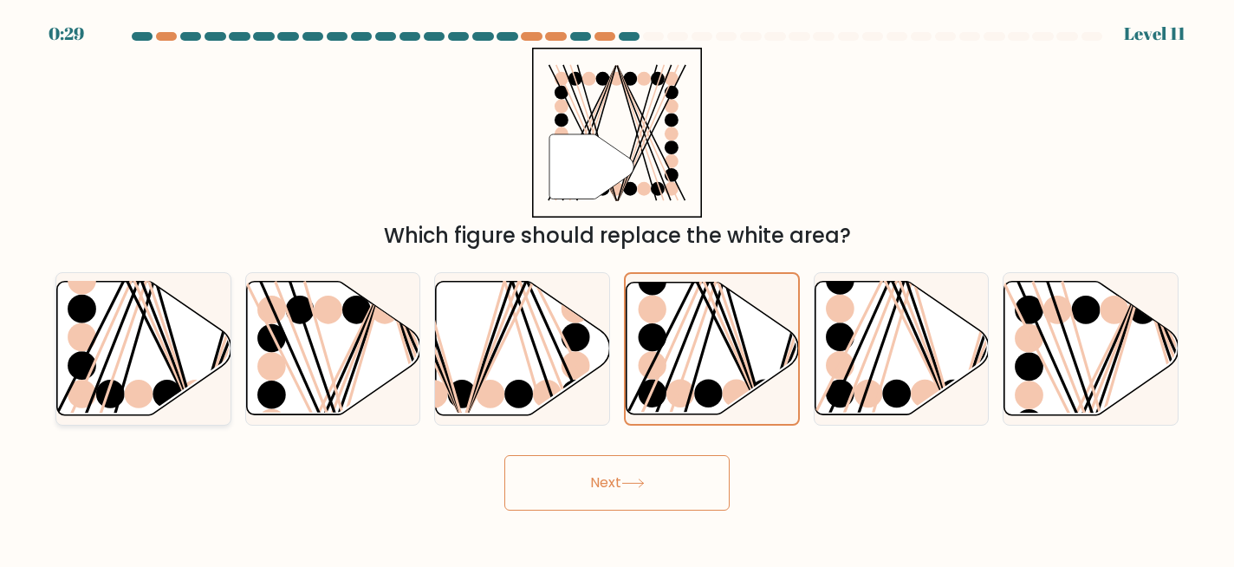
radio input "true"
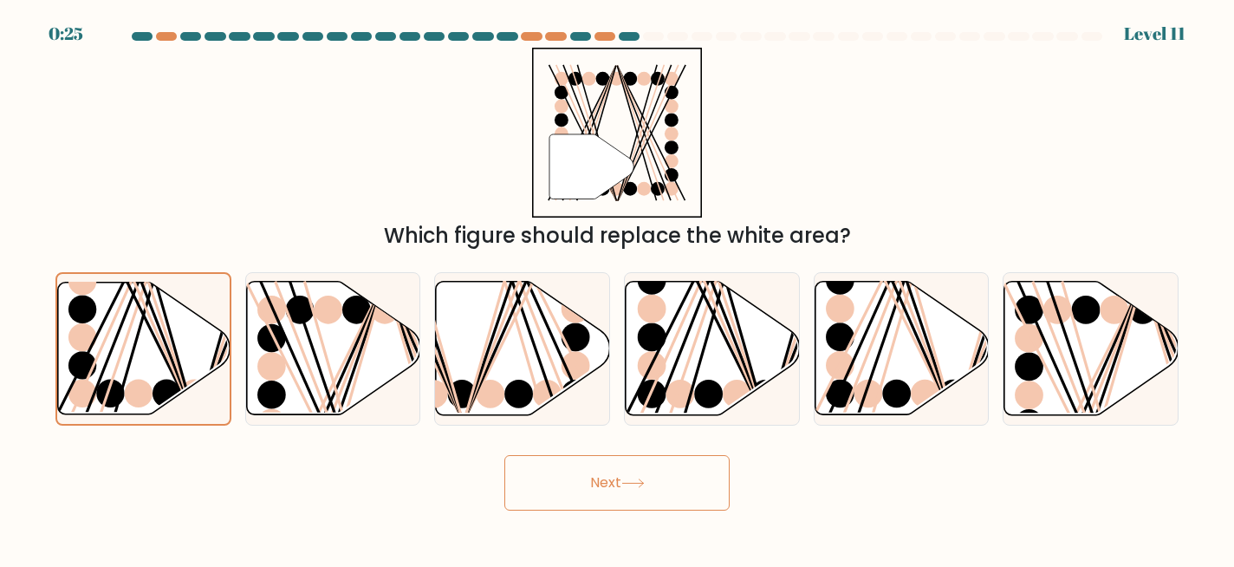
click at [610, 483] on button "Next" at bounding box center [616, 482] width 225 height 55
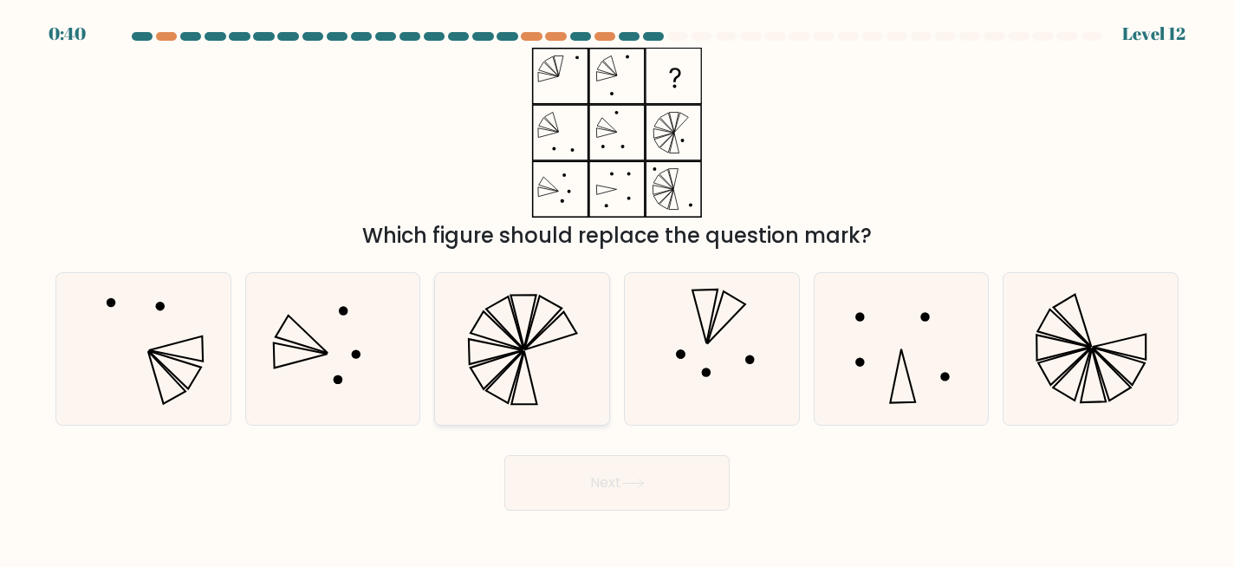
click at [544, 325] on icon at bounding box center [522, 349] width 152 height 152
click at [617, 288] on input "c." at bounding box center [617, 285] width 1 height 4
radio input "true"
click at [566, 458] on button "Next" at bounding box center [616, 482] width 225 height 55
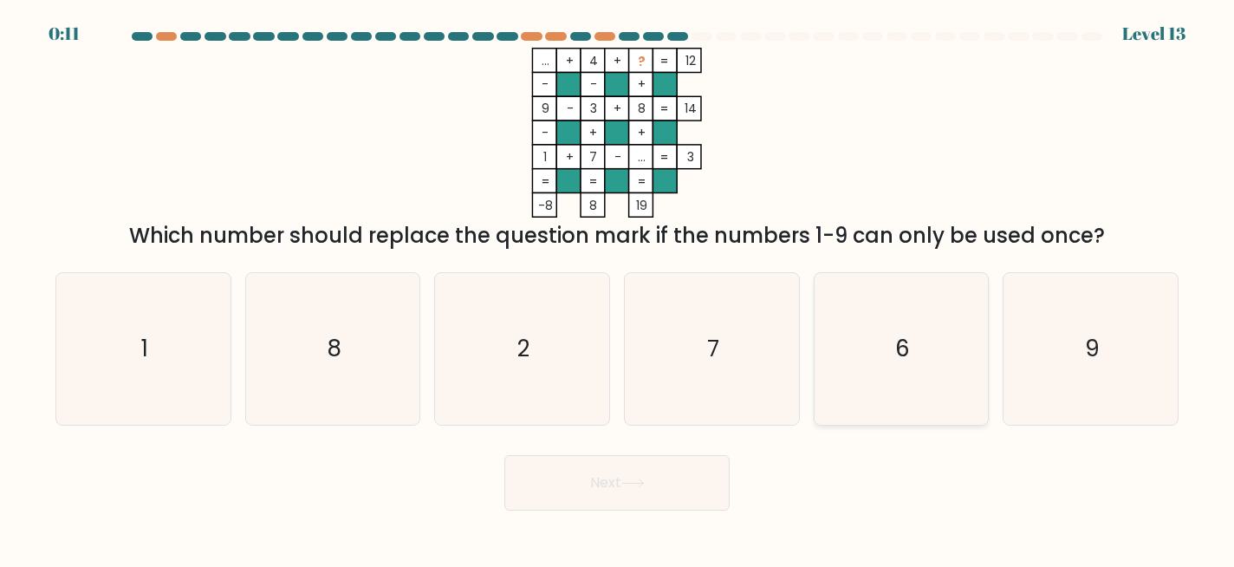
click at [860, 350] on icon "6" at bounding box center [902, 349] width 152 height 152
click at [618, 288] on input "e. 6" at bounding box center [617, 285] width 1 height 4
radio input "true"
click at [765, 386] on icon "7" at bounding box center [712, 349] width 152 height 152
click at [618, 288] on input "d. 7" at bounding box center [617, 285] width 1 height 4
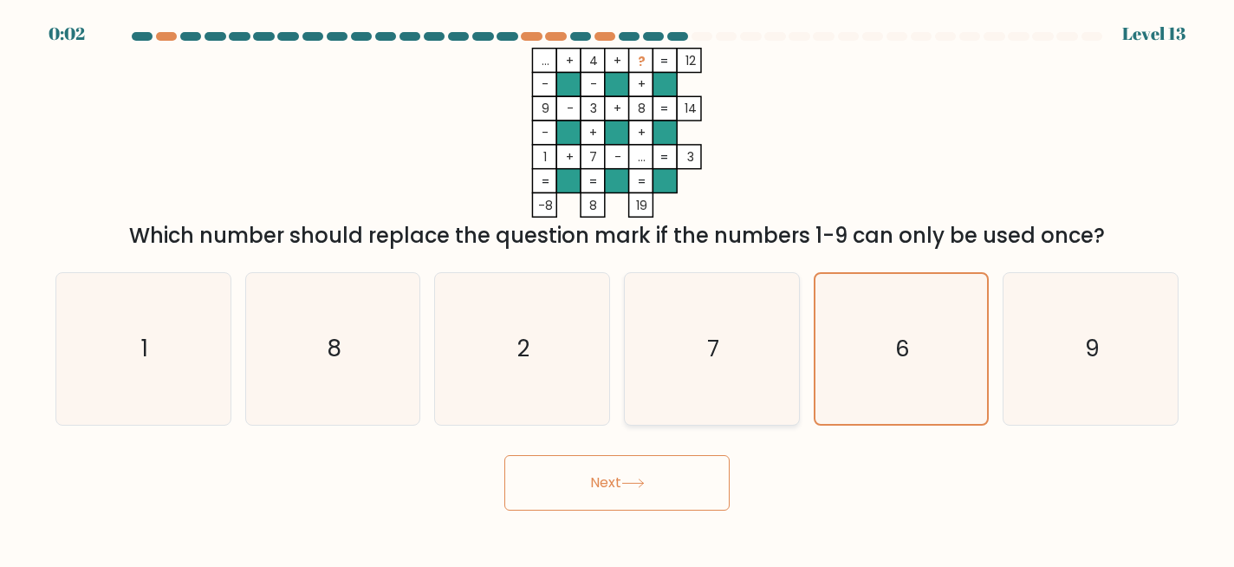
radio input "true"
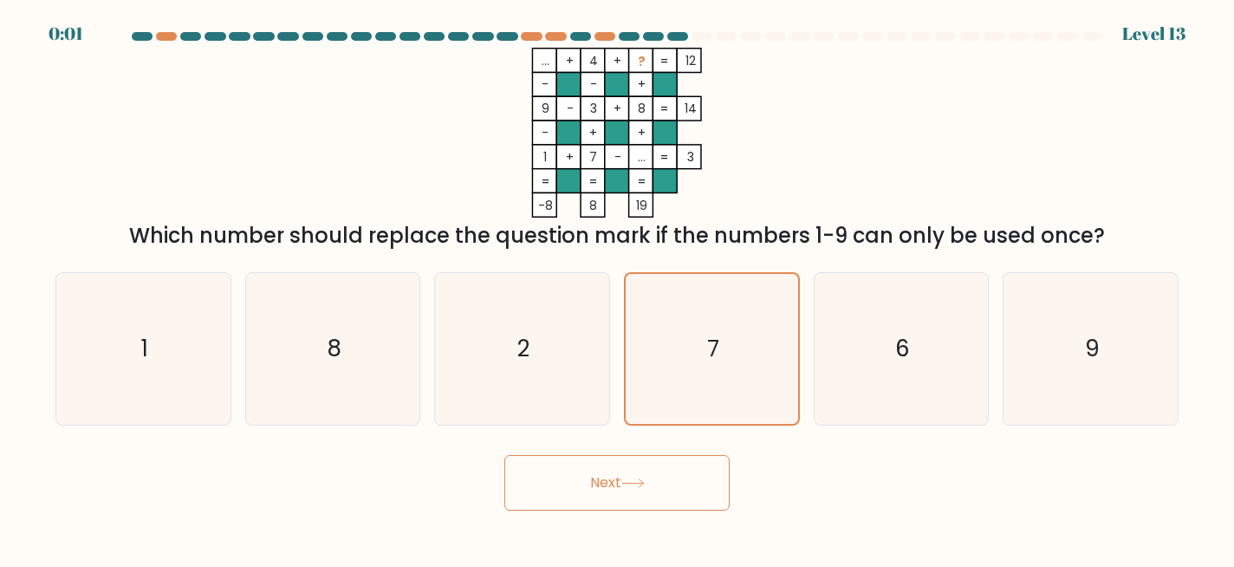
click at [641, 484] on icon at bounding box center [632, 483] width 23 height 10
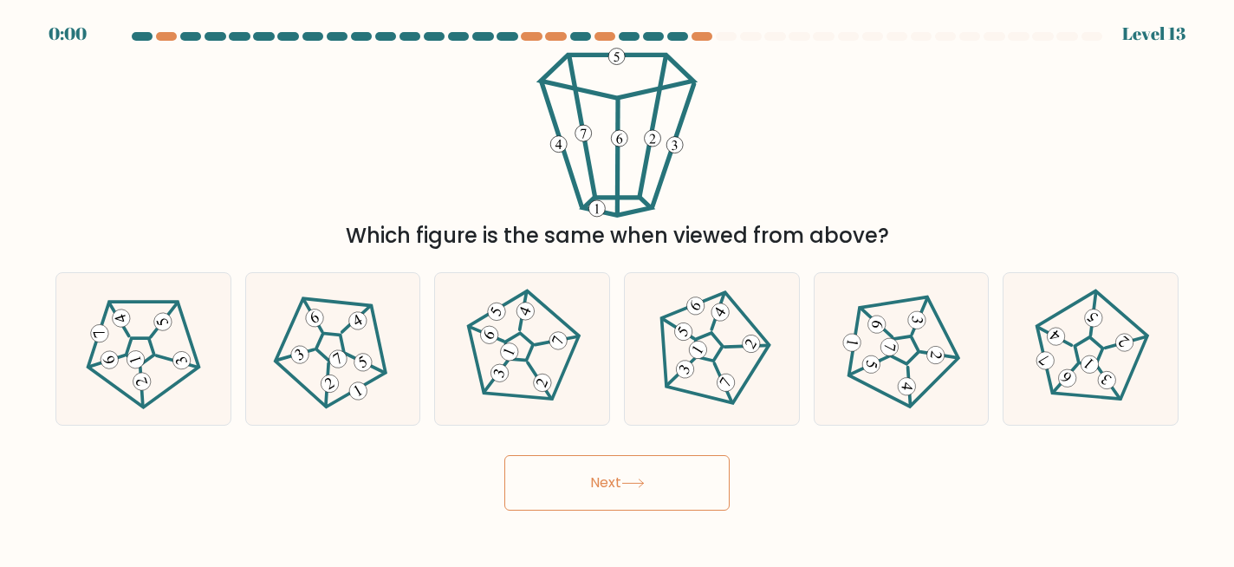
click at [641, 484] on icon at bounding box center [632, 483] width 23 height 10
click at [793, 193] on div "Which figure is the same when viewed from above?" at bounding box center [617, 150] width 1144 height 204
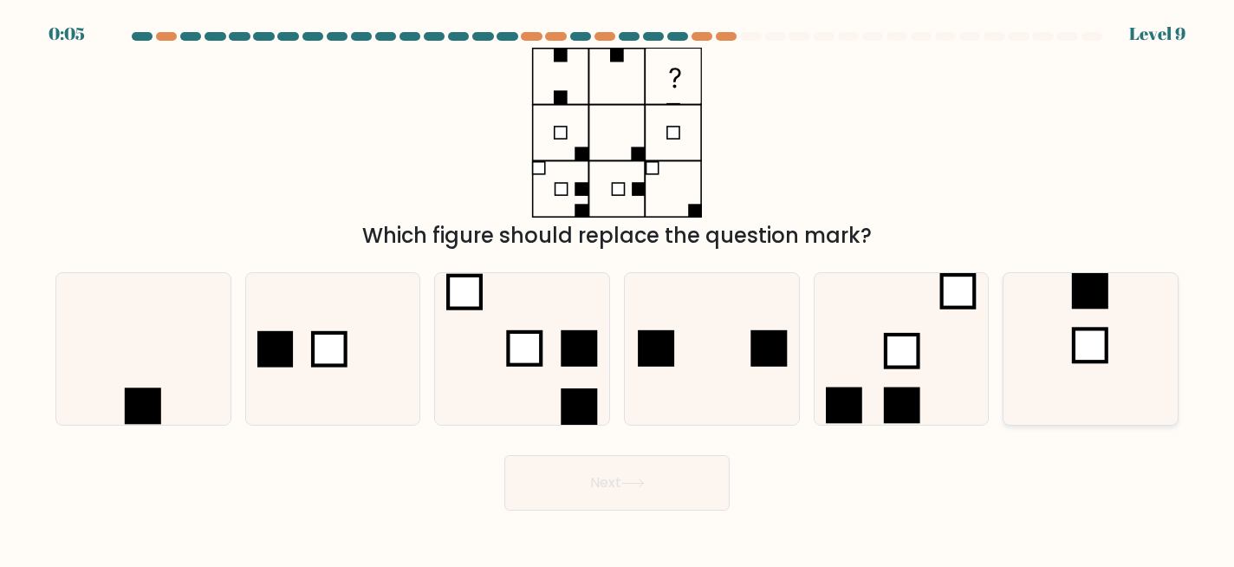
click at [1091, 386] on icon at bounding box center [1091, 349] width 152 height 152
click at [618, 288] on input "f." at bounding box center [617, 285] width 1 height 4
radio input "true"
click at [709, 487] on button "Next" at bounding box center [616, 482] width 225 height 55
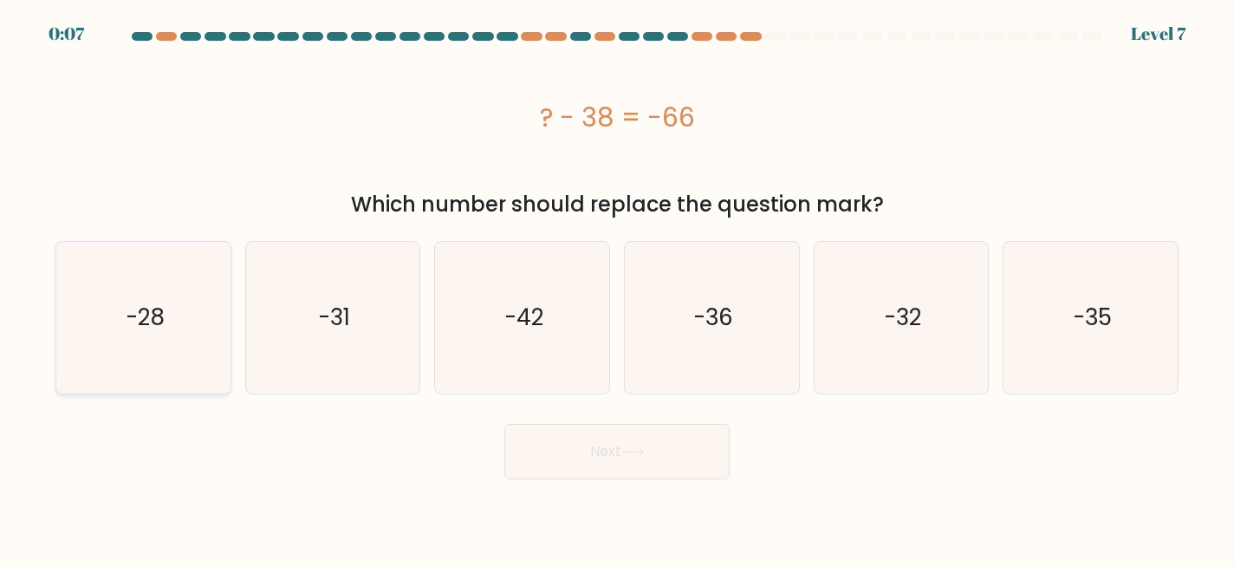
click at [161, 310] on text "-28" at bounding box center [145, 317] width 39 height 31
click at [617, 288] on input "a. -28" at bounding box center [617, 285] width 1 height 4
radio input "true"
click at [623, 460] on button "Next" at bounding box center [616, 451] width 225 height 55
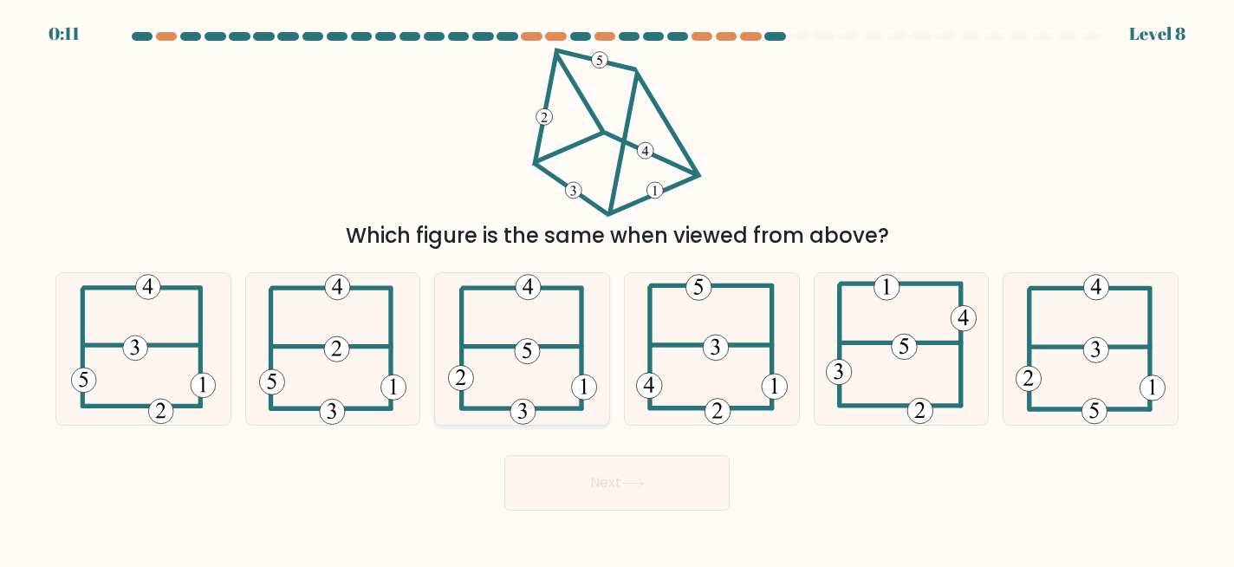
click at [555, 360] on icon at bounding box center [522, 349] width 149 height 152
click at [617, 288] on input "c." at bounding box center [617, 285] width 1 height 4
radio input "true"
click at [614, 502] on button "Next" at bounding box center [616, 482] width 225 height 55
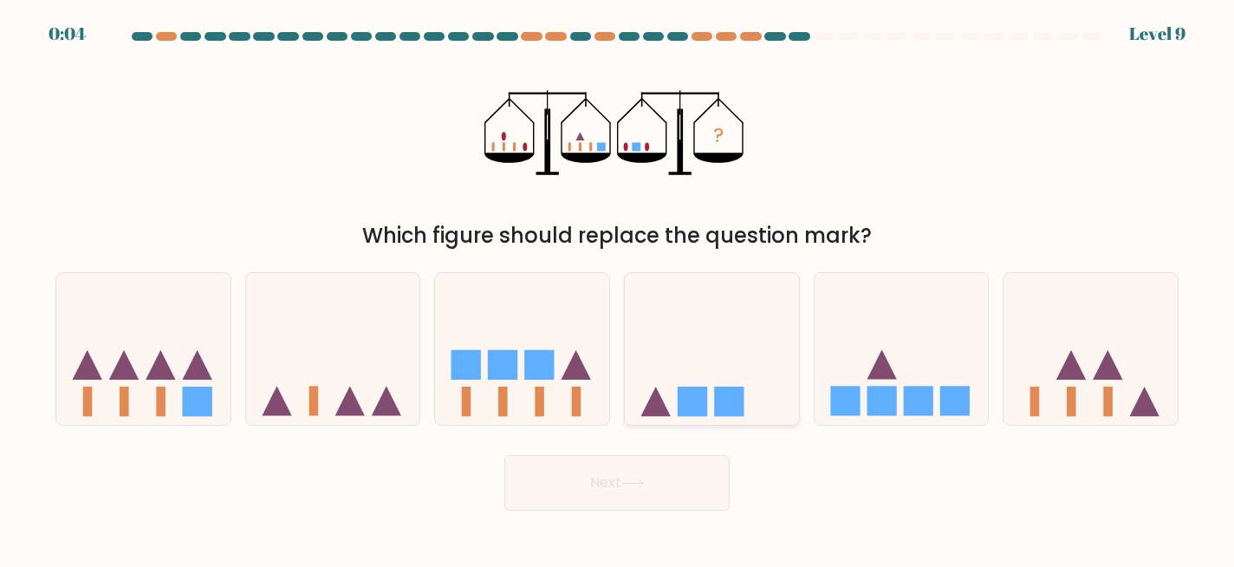
click at [711, 371] on icon at bounding box center [712, 348] width 174 height 144
click at [618, 288] on input "d." at bounding box center [617, 285] width 1 height 4
radio input "true"
click at [664, 492] on button "Next" at bounding box center [616, 482] width 225 height 55
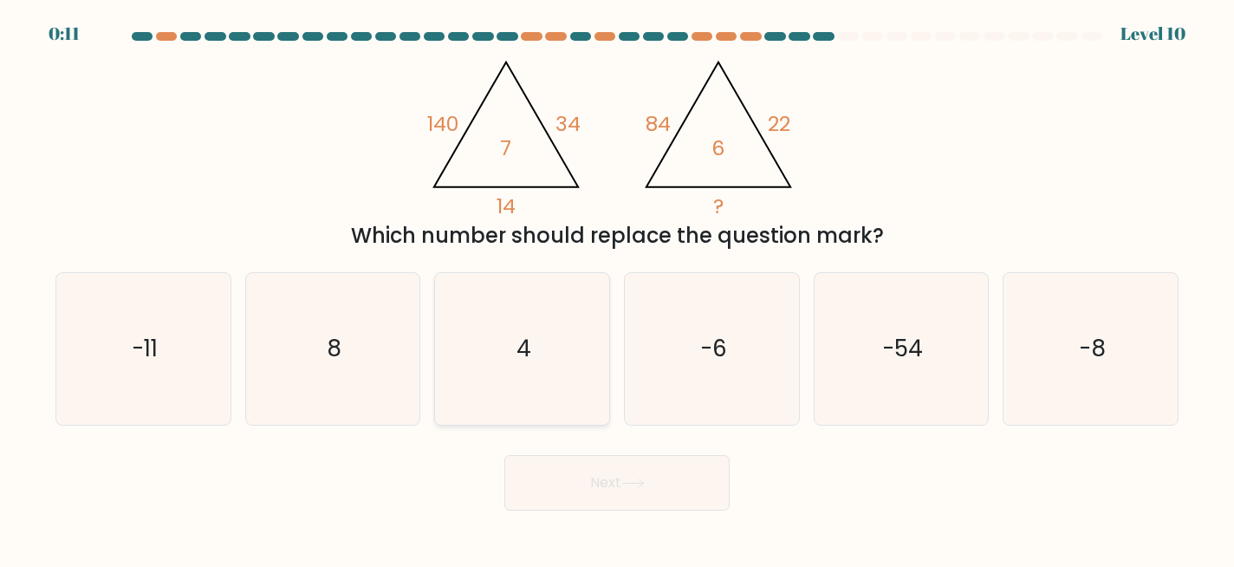
click at [551, 364] on icon "4" at bounding box center [522, 349] width 152 height 152
click at [617, 288] on input "c. 4" at bounding box center [617, 285] width 1 height 4
radio input "true"
click at [626, 466] on button "Next" at bounding box center [616, 482] width 225 height 55
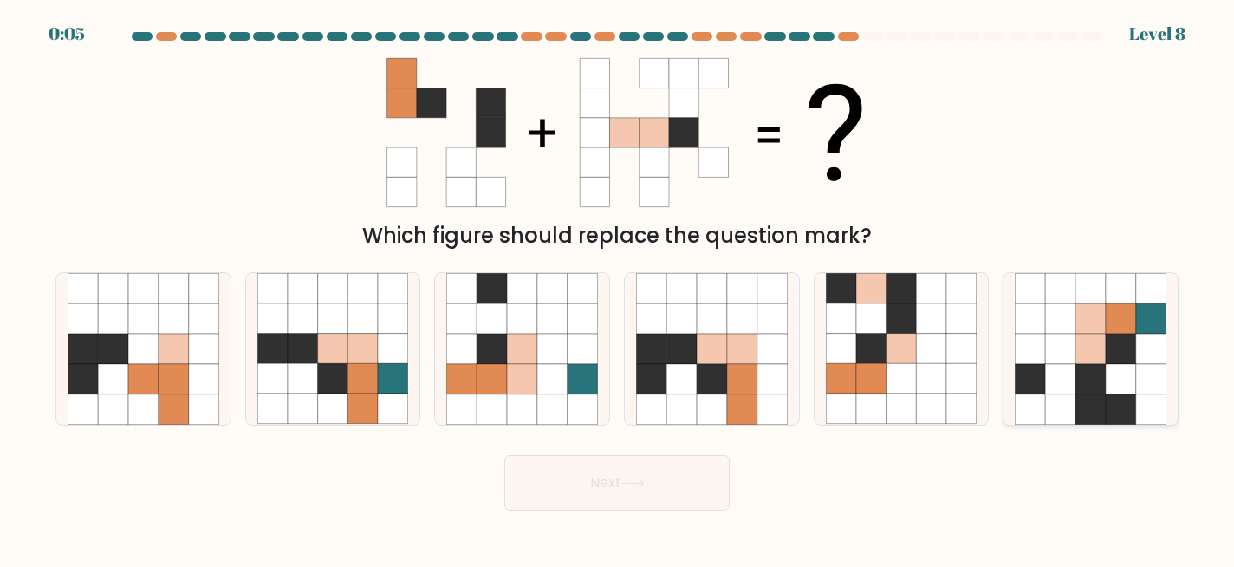
click at [1100, 393] on icon at bounding box center [1090, 379] width 30 height 30
click at [618, 288] on input "f." at bounding box center [617, 285] width 1 height 4
radio input "true"
click at [678, 471] on button "Next" at bounding box center [616, 482] width 225 height 55
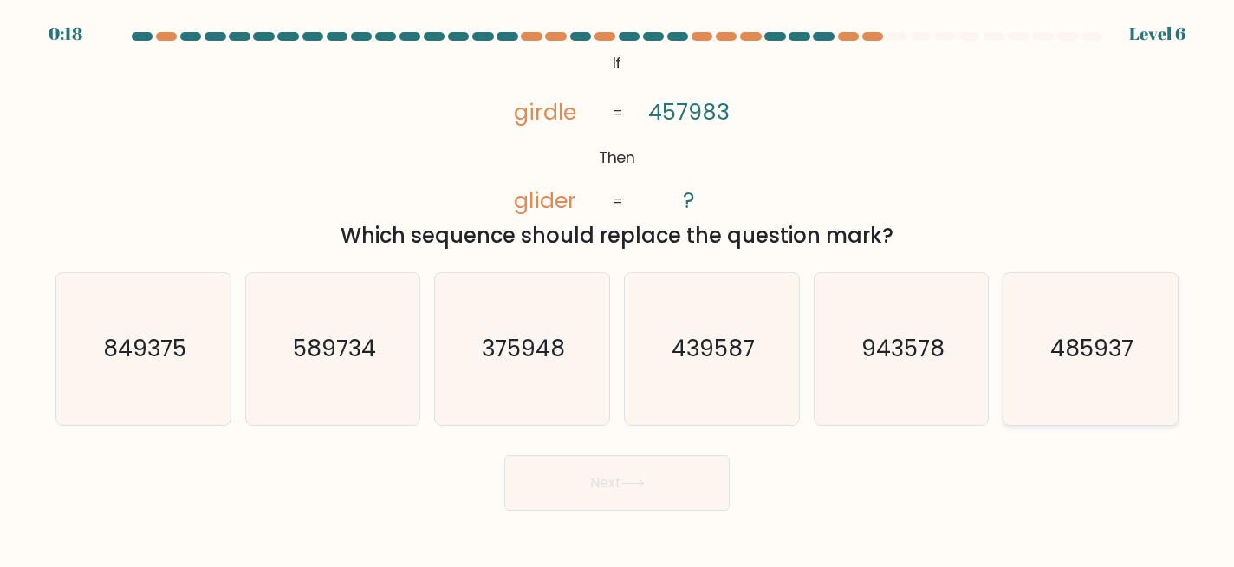
click at [1061, 360] on text "485937" at bounding box center [1091, 349] width 83 height 31
click at [618, 288] on input "f. 485937" at bounding box center [617, 285] width 1 height 4
radio input "true"
click at [657, 458] on button "Next" at bounding box center [616, 482] width 225 height 55
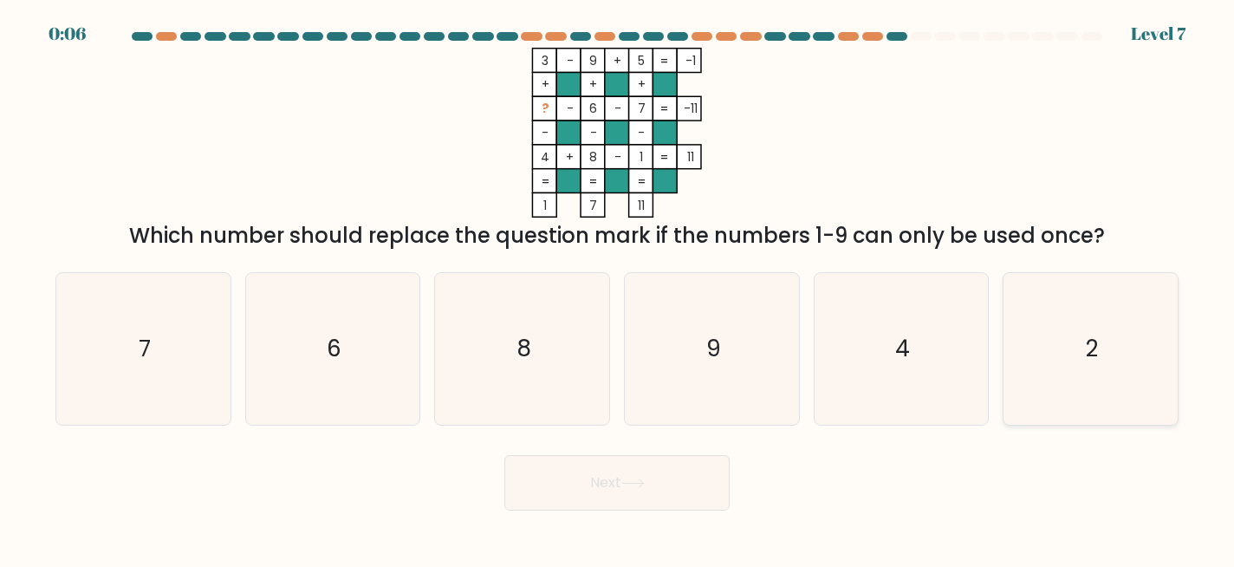
click at [1029, 368] on icon "2" at bounding box center [1091, 349] width 152 height 152
click at [618, 288] on input "f. 2" at bounding box center [617, 285] width 1 height 4
radio input "true"
click at [686, 483] on button "Next" at bounding box center [616, 482] width 225 height 55
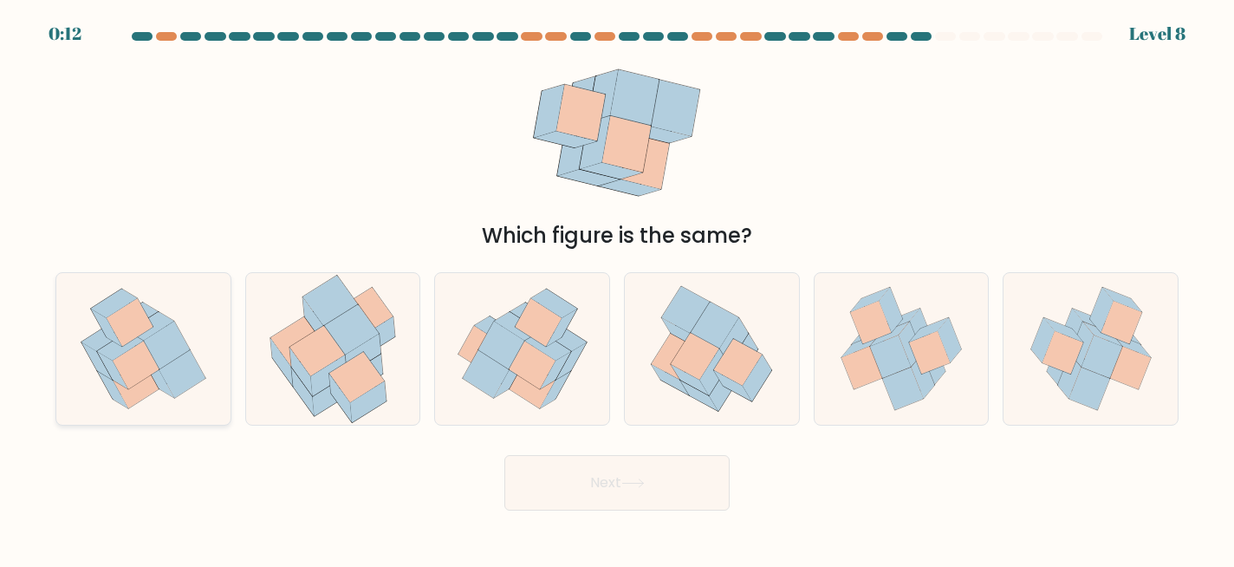
click at [153, 375] on icon at bounding box center [159, 379] width 30 height 37
click at [617, 288] on input "a." at bounding box center [617, 285] width 1 height 4
radio input "true"
click at [626, 477] on button "Next" at bounding box center [616, 482] width 225 height 55
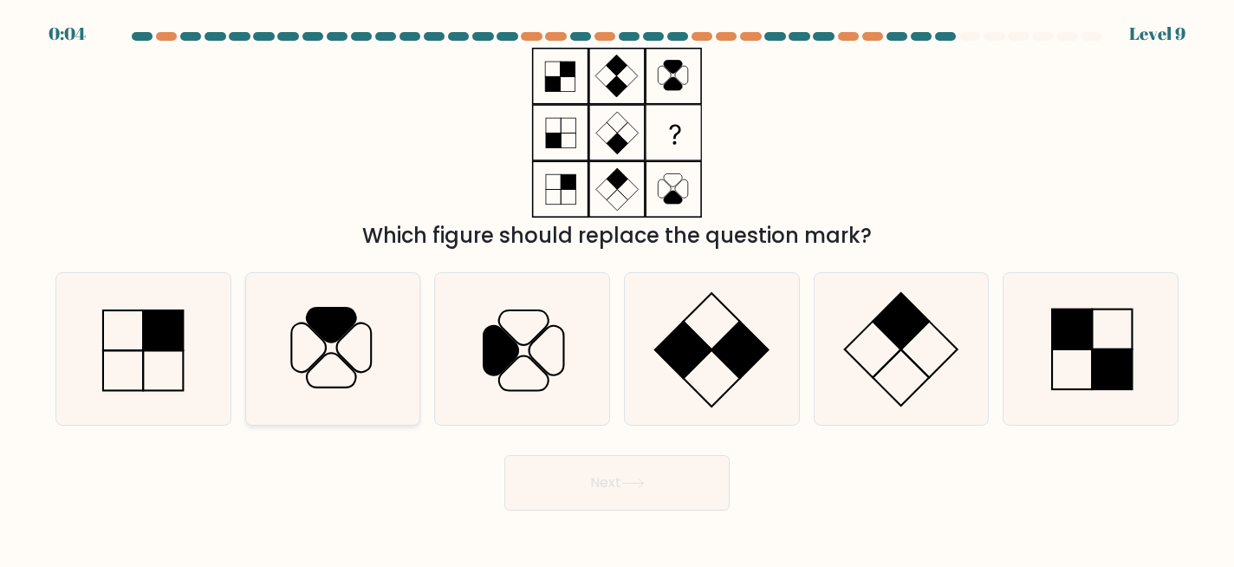
click at [328, 313] on icon at bounding box center [331, 325] width 49 height 35
click at [617, 288] on input "b." at bounding box center [617, 285] width 1 height 4
radio input "true"
click at [537, 483] on button "Next" at bounding box center [616, 482] width 225 height 55
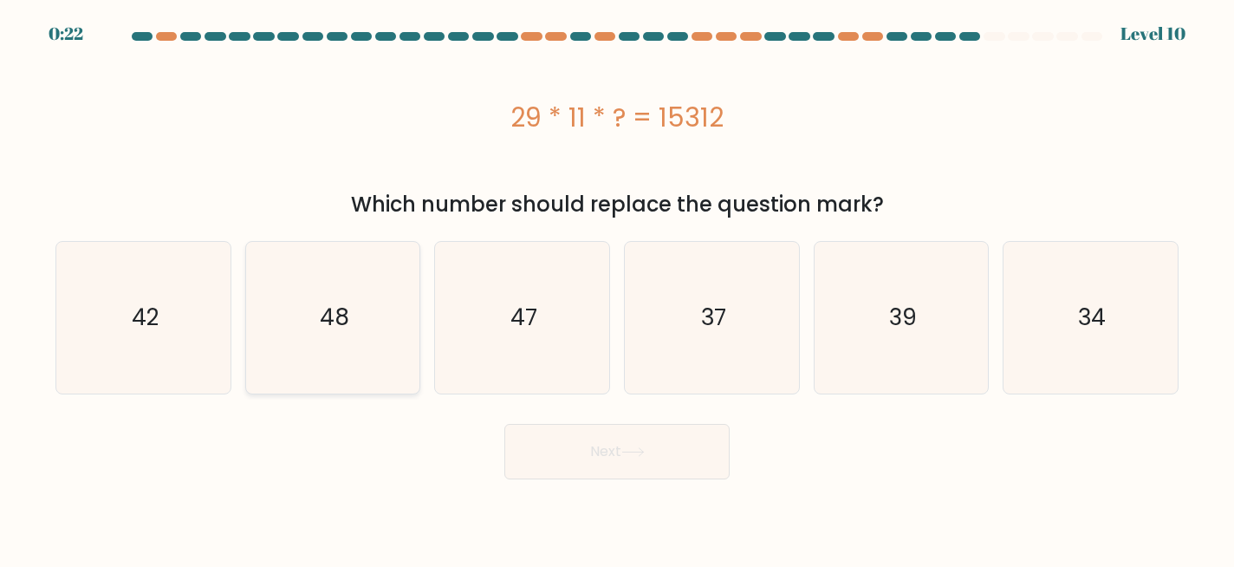
click at [334, 308] on text "48" at bounding box center [334, 317] width 29 height 31
click at [617, 288] on input "b. 48" at bounding box center [617, 285] width 1 height 4
radio input "true"
click at [600, 474] on button "Next" at bounding box center [616, 451] width 225 height 55
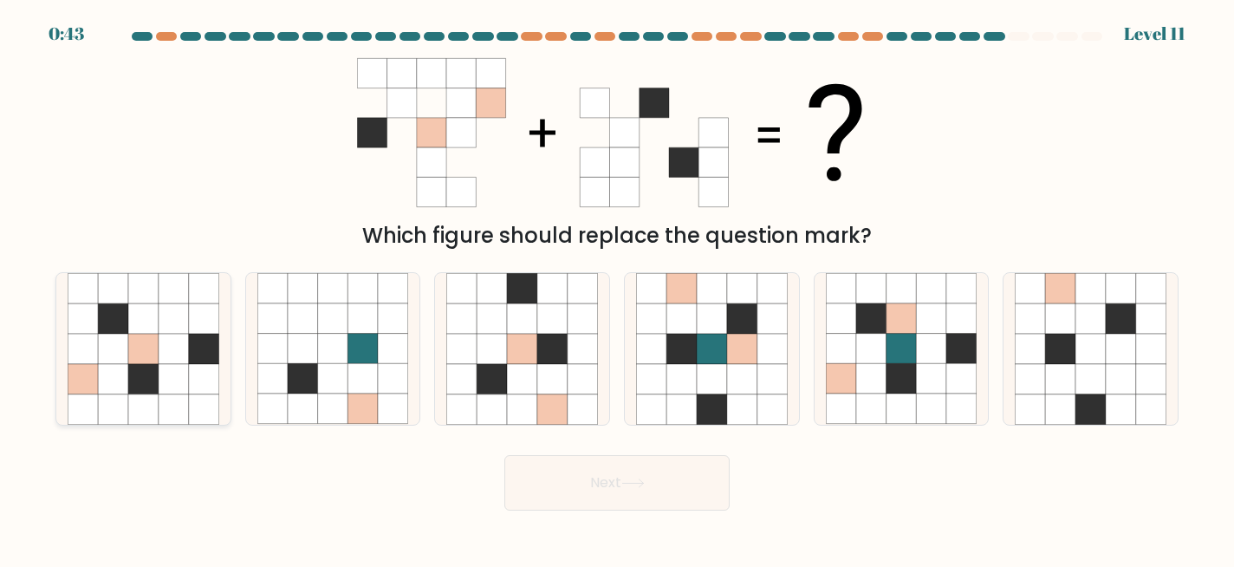
click at [115, 345] on icon at bounding box center [113, 349] width 30 height 30
click at [617, 288] on input "a." at bounding box center [617, 285] width 1 height 4
radio input "true"
click at [643, 483] on icon at bounding box center [632, 483] width 21 height 8
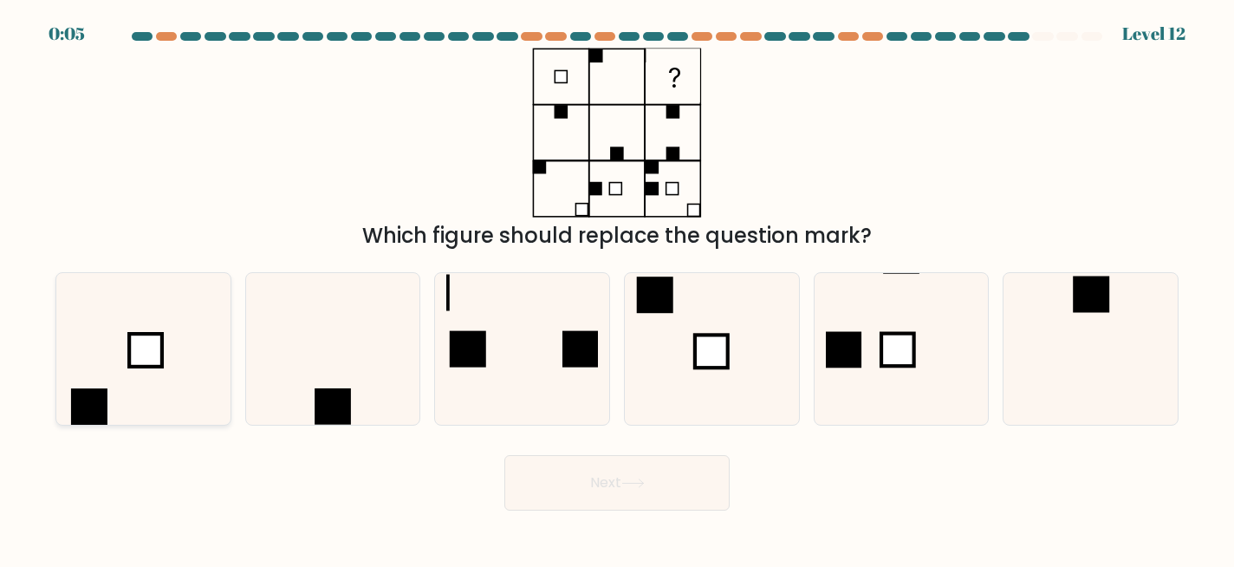
click at [166, 342] on icon at bounding box center [144, 349] width 152 height 152
click at [617, 288] on input "a." at bounding box center [617, 285] width 1 height 4
radio input "true"
click at [595, 486] on button "Next" at bounding box center [616, 482] width 225 height 55
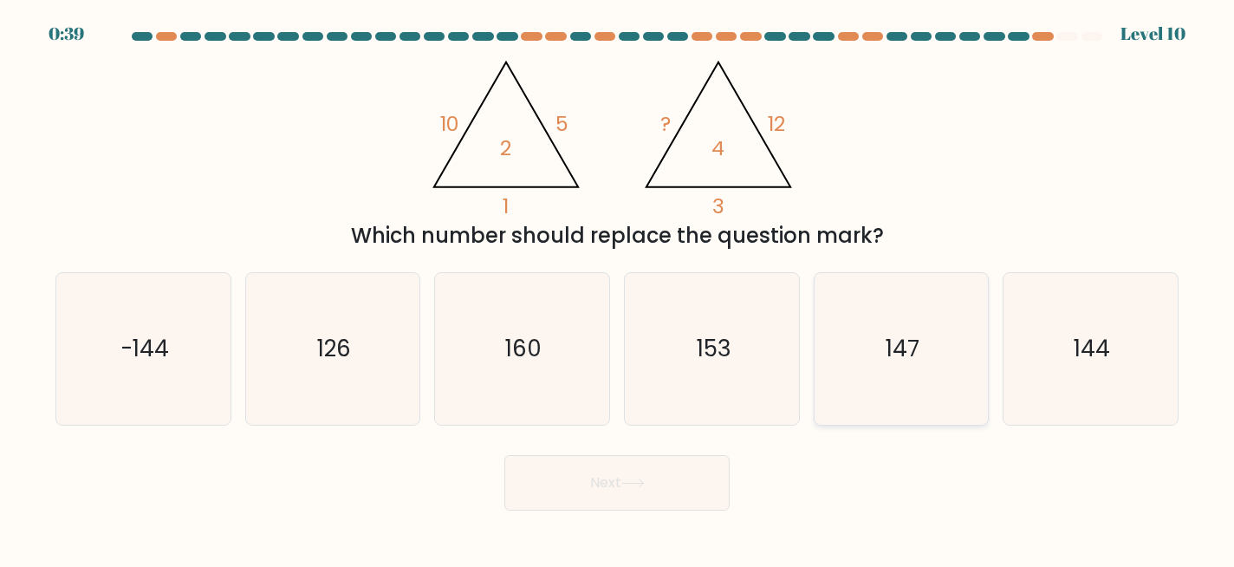
click at [823, 359] on div "147" at bounding box center [902, 348] width 176 height 153
click at [618, 288] on input "e. 147" at bounding box center [617, 285] width 1 height 4
radio input "true"
click at [594, 481] on button "Next" at bounding box center [616, 482] width 225 height 55
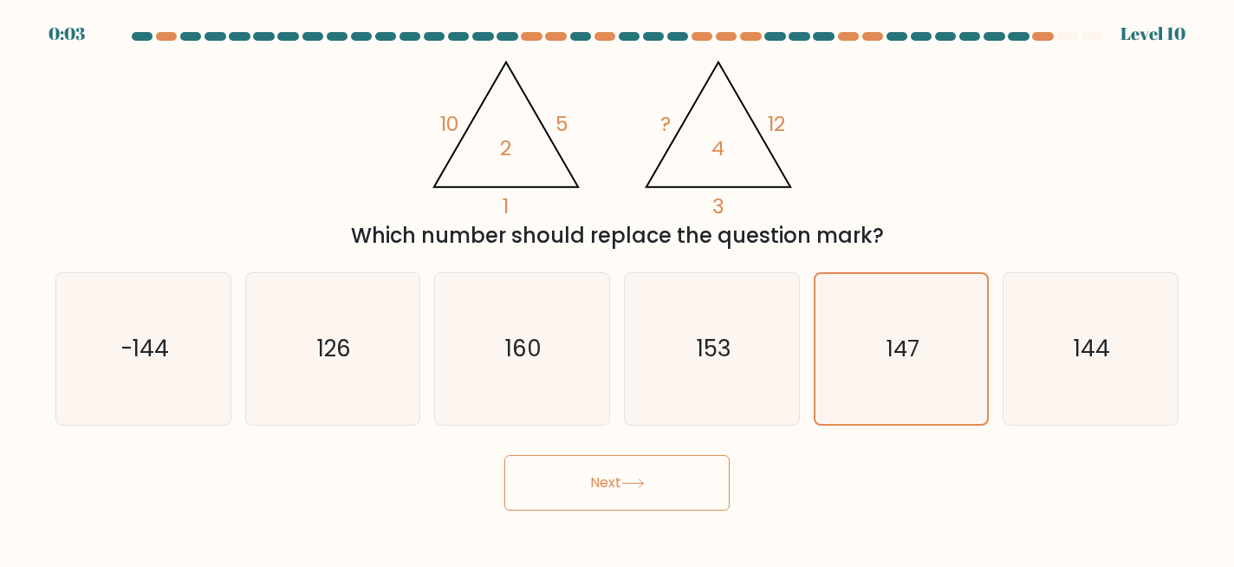
click at [594, 481] on button "Next" at bounding box center [616, 482] width 225 height 55
click at [909, 393] on icon "147" at bounding box center [902, 349] width 150 height 150
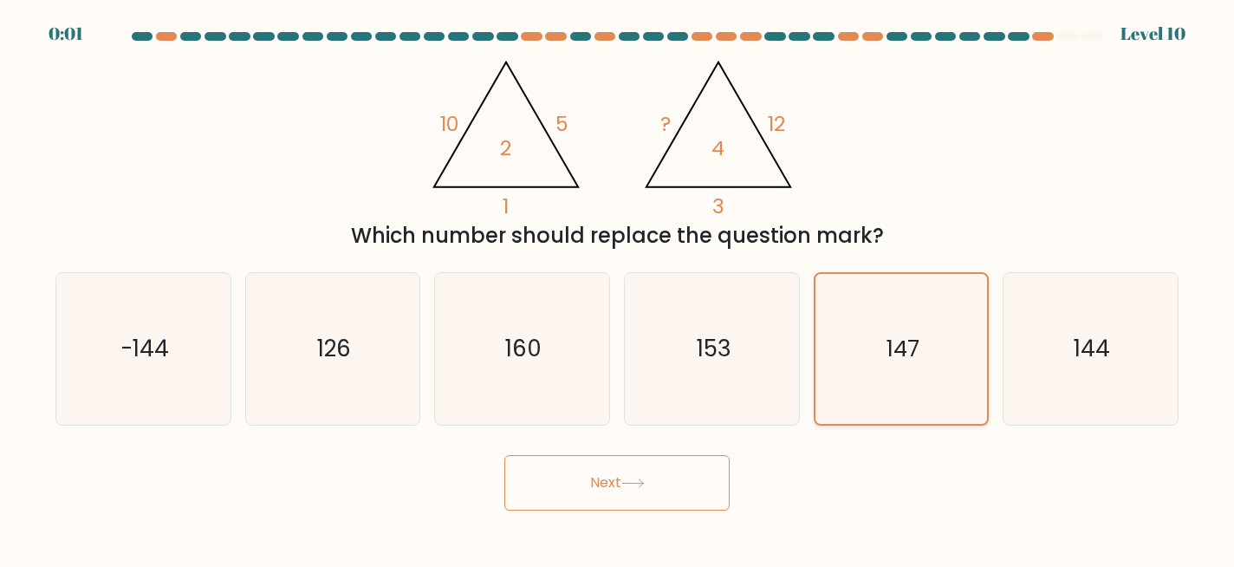
click at [618, 288] on input "e. 147" at bounding box center [617, 285] width 1 height 4
click at [646, 476] on button "Next" at bounding box center [616, 482] width 225 height 55
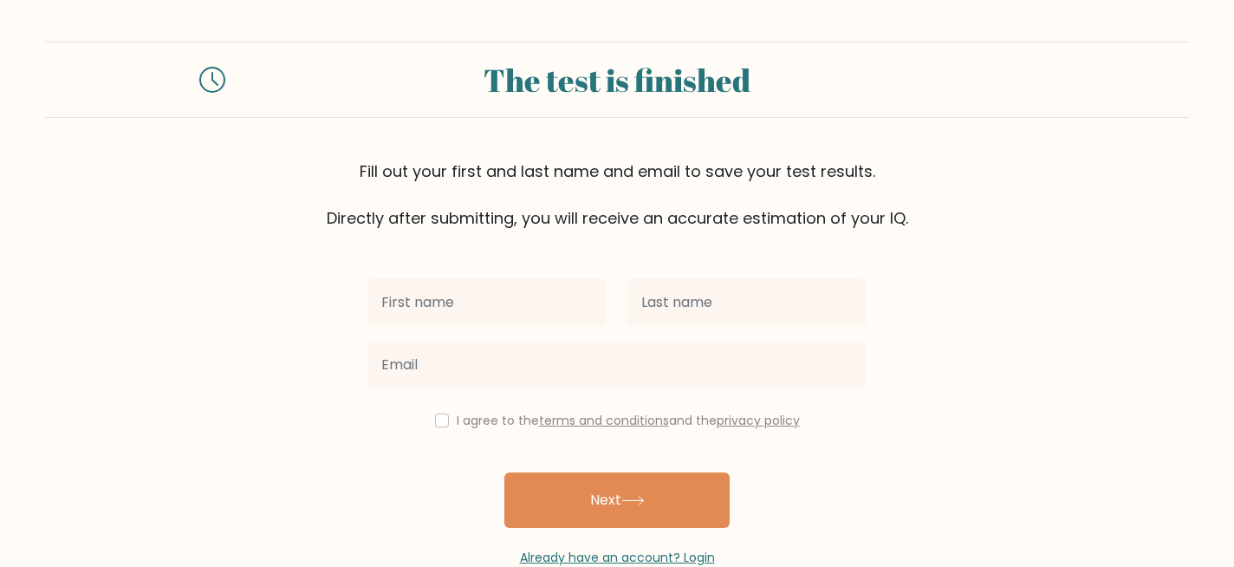
click at [556, 310] on input "text" at bounding box center [486, 302] width 239 height 49
type input "[PERSON_NAME]"
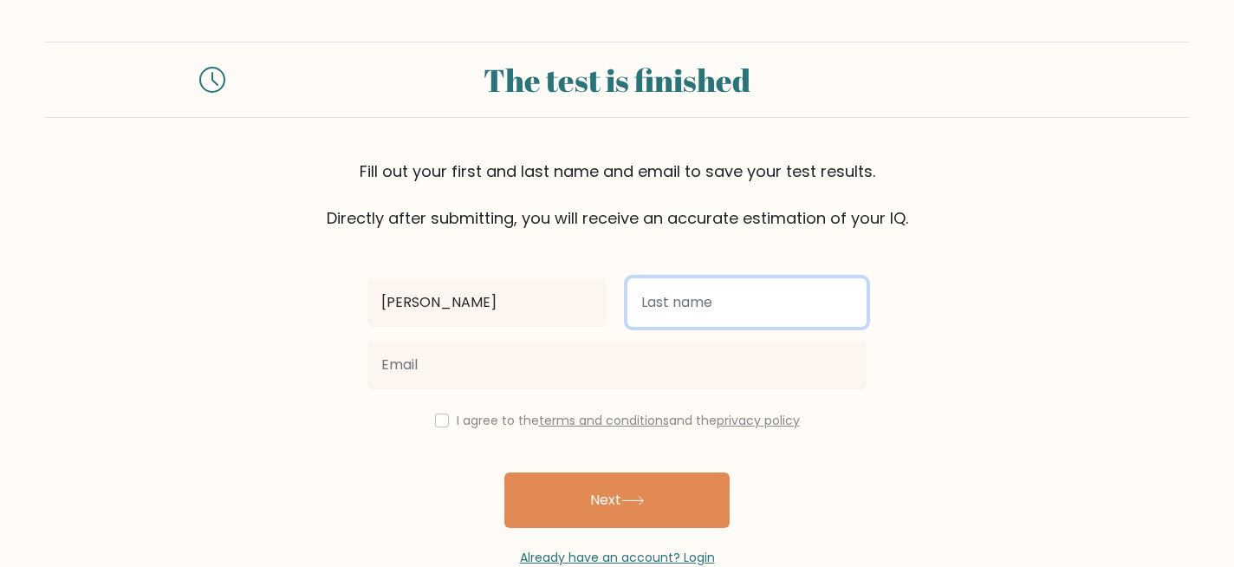
click at [695, 308] on input "text" at bounding box center [746, 302] width 239 height 49
type input "[PERSON_NAME]"
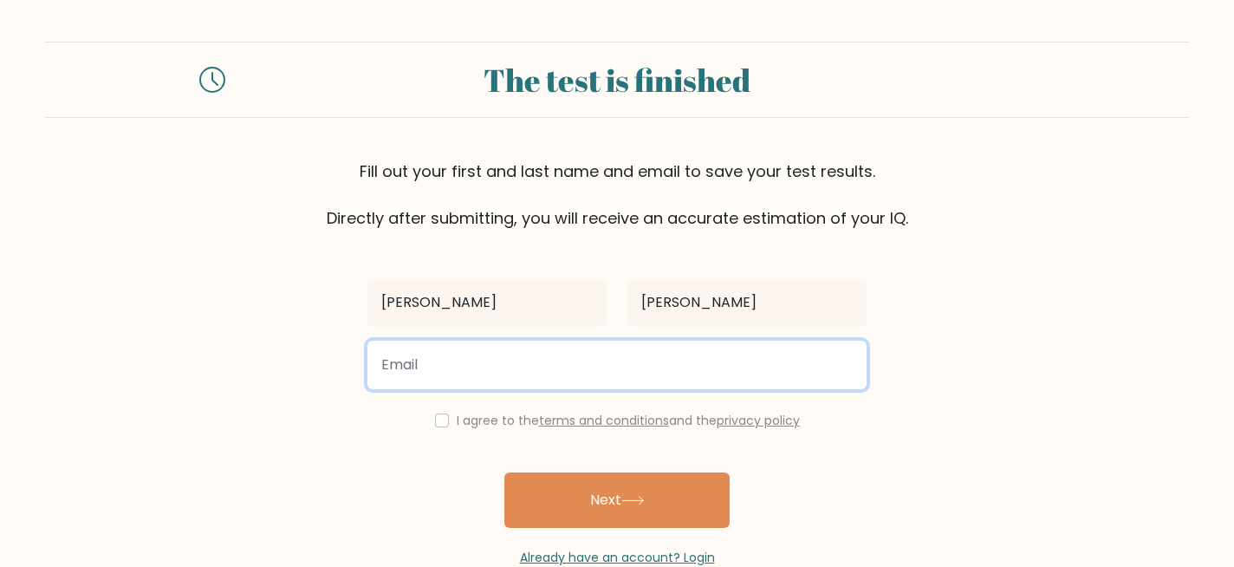
click at [665, 368] on input "email" at bounding box center [616, 365] width 499 height 49
type input "jeffrectord@gmail.com"
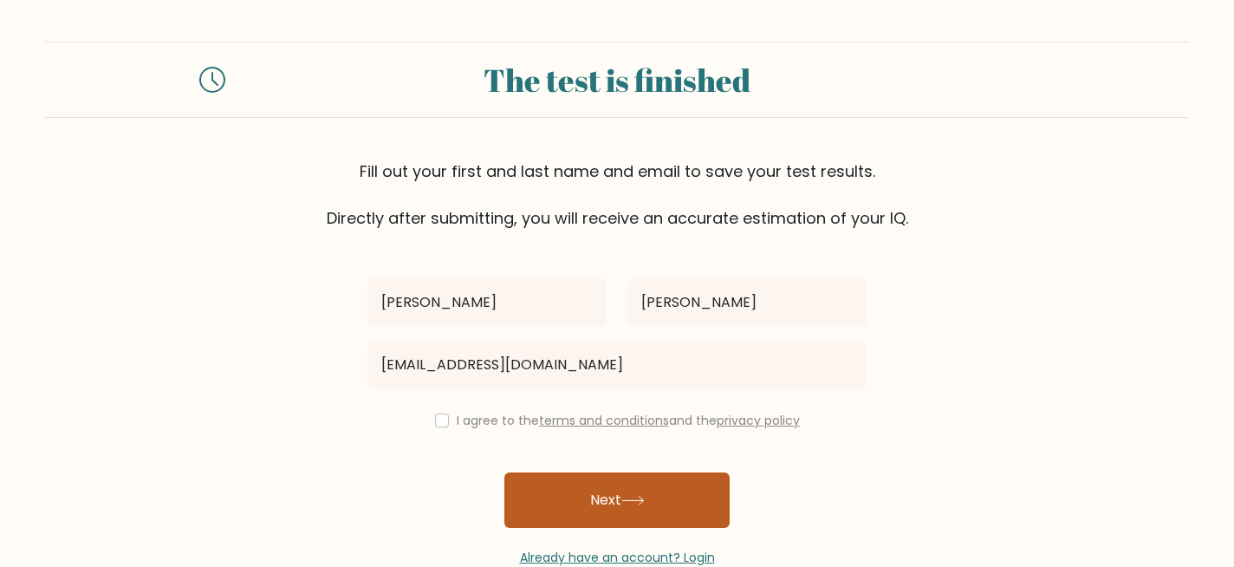
click at [606, 502] on button "Next" at bounding box center [616, 499] width 225 height 55
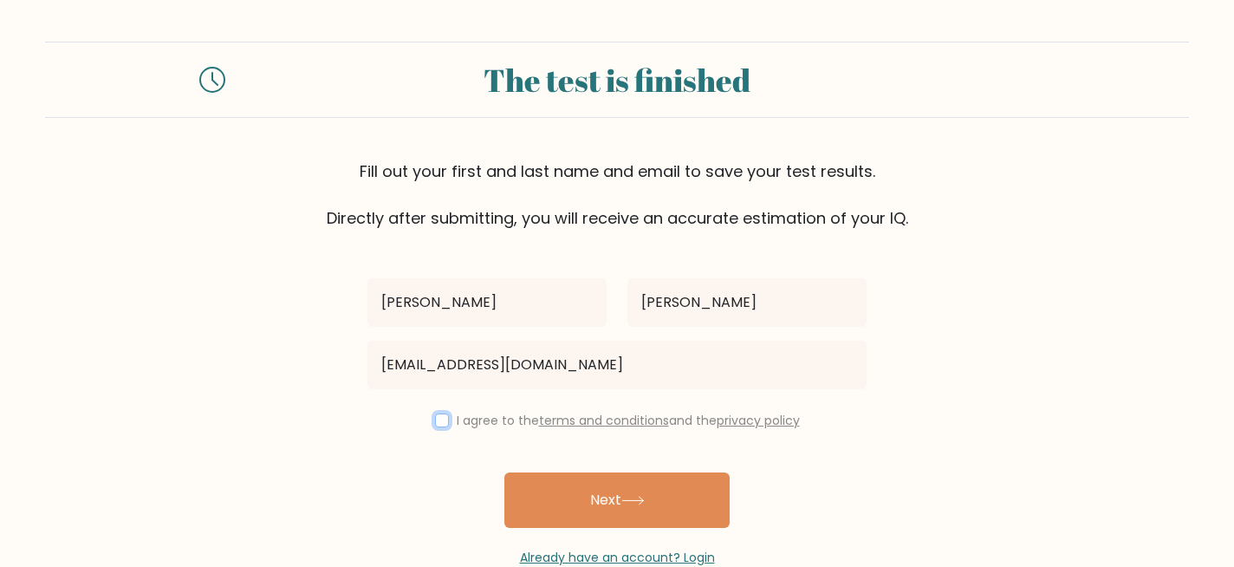
click at [435, 425] on input "checkbox" at bounding box center [442, 420] width 14 height 14
checkbox input "true"
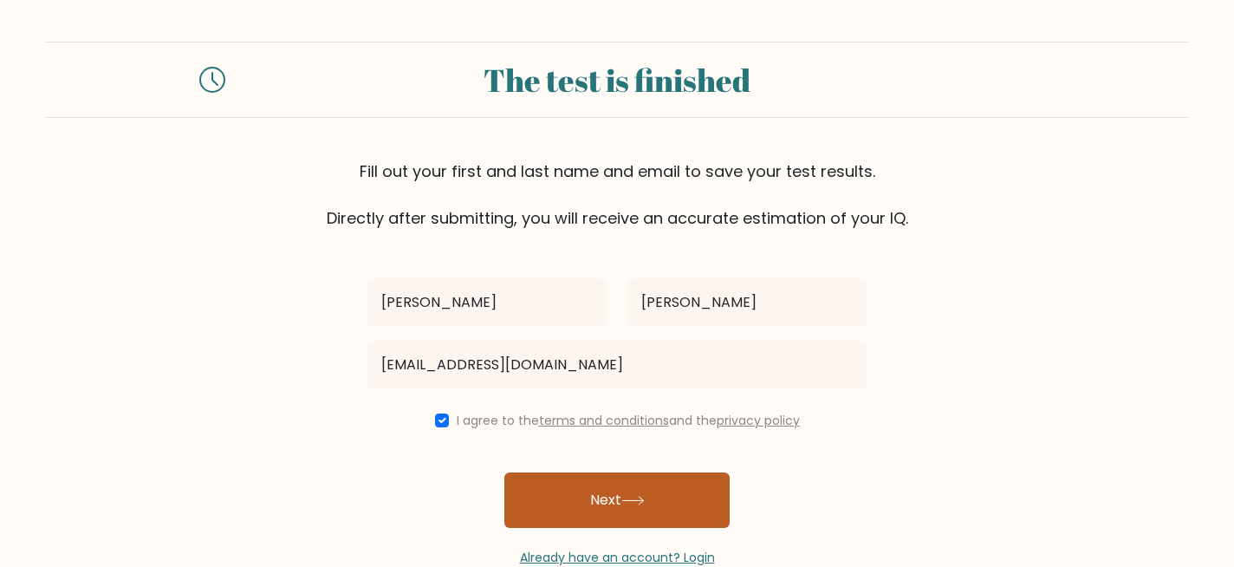
click at [520, 494] on button "Next" at bounding box center [616, 499] width 225 height 55
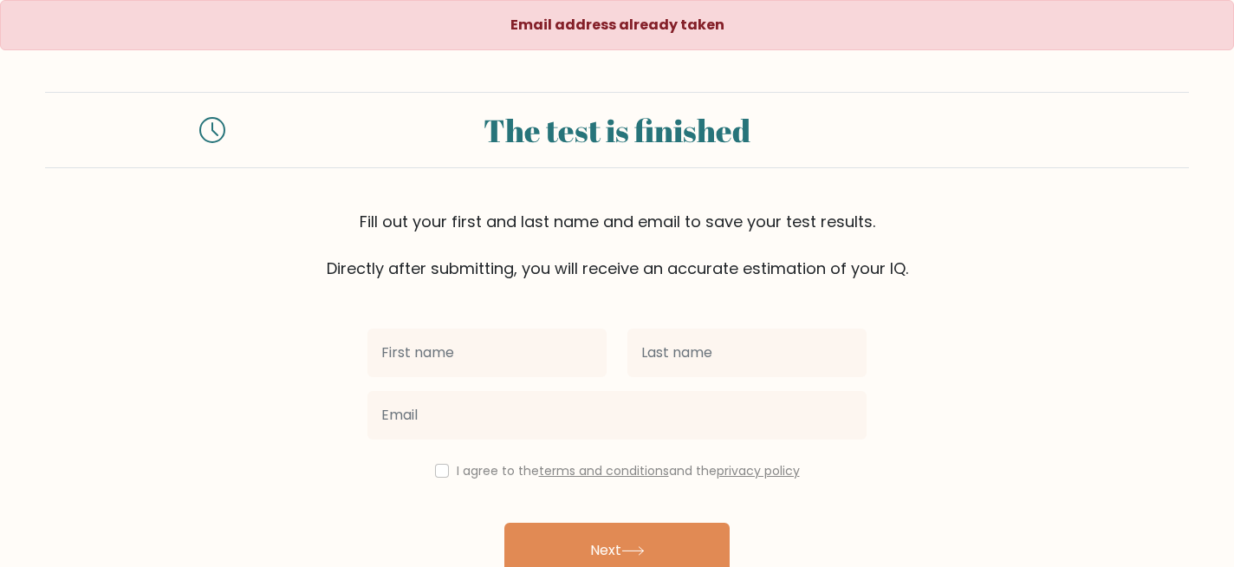
click at [553, 356] on input "text" at bounding box center [486, 352] width 239 height 49
click at [558, 337] on input "text" at bounding box center [486, 352] width 239 height 49
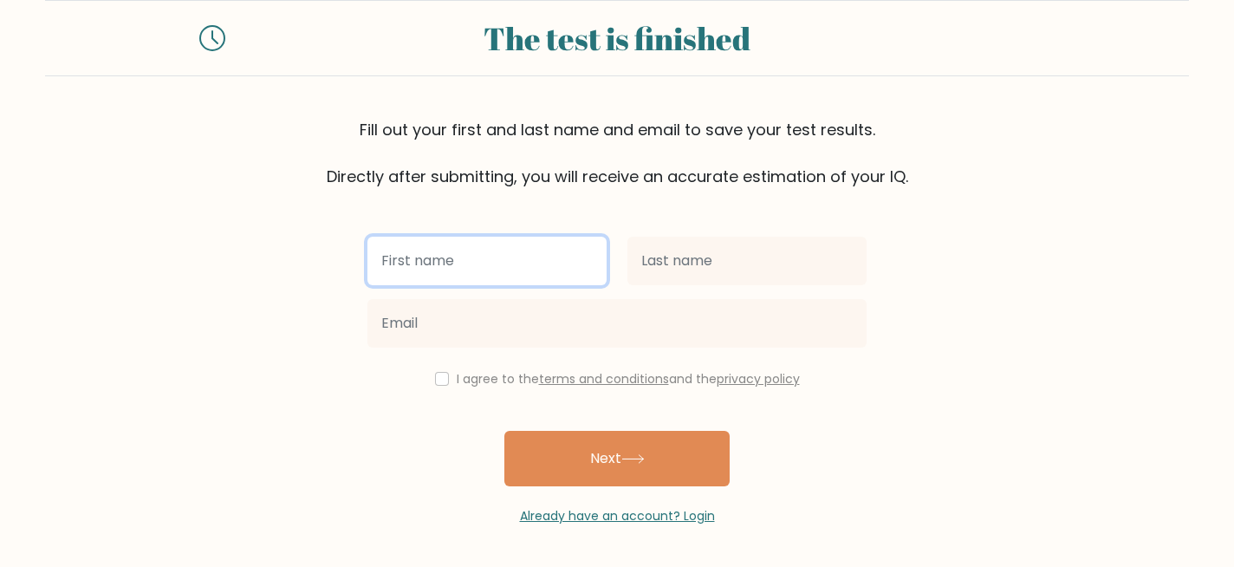
scroll to position [71, 0]
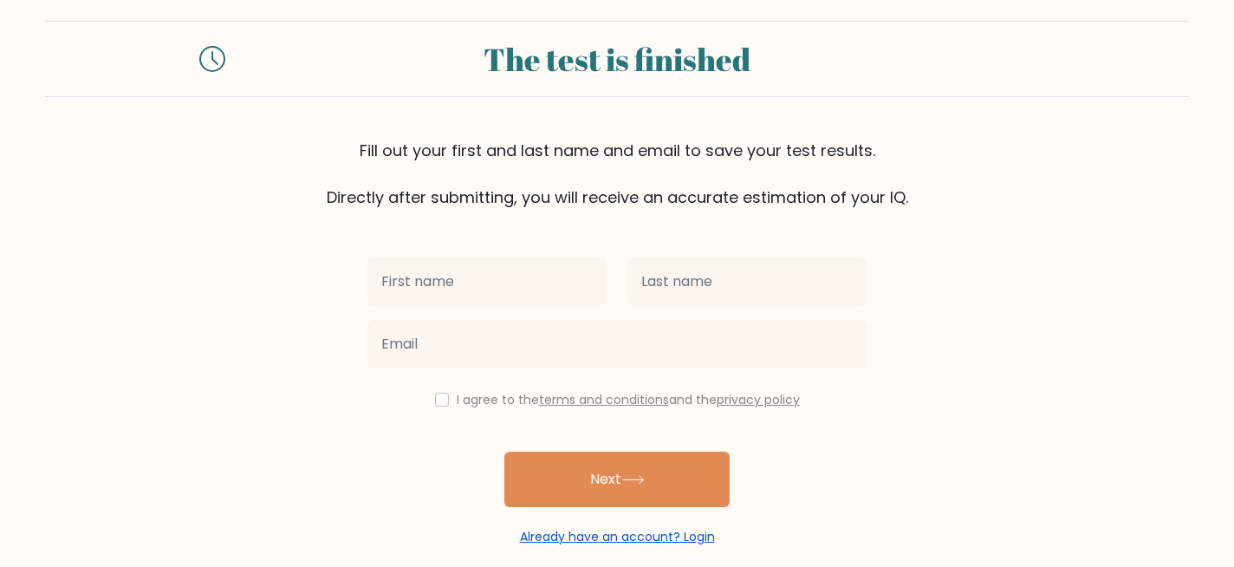
click at [612, 542] on link "Already have an account? Login" at bounding box center [617, 536] width 195 height 17
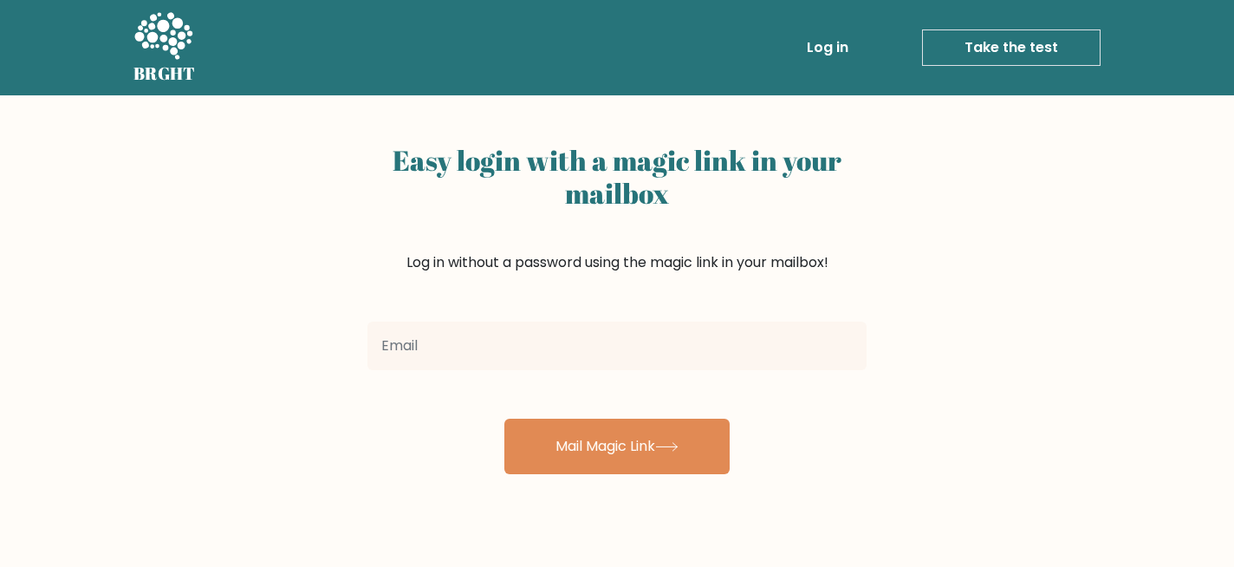
click at [633, 361] on input "email" at bounding box center [616, 345] width 499 height 49
type input "[EMAIL_ADDRESS][DOMAIN_NAME]"
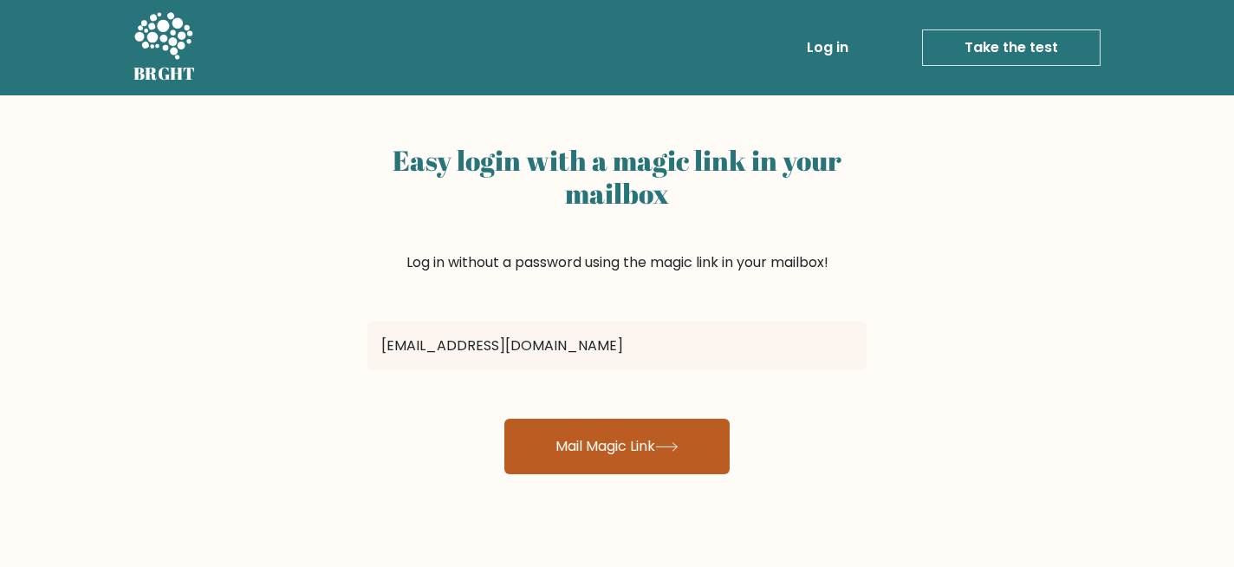
click at [601, 442] on button "Mail Magic Link" at bounding box center [616, 446] width 225 height 55
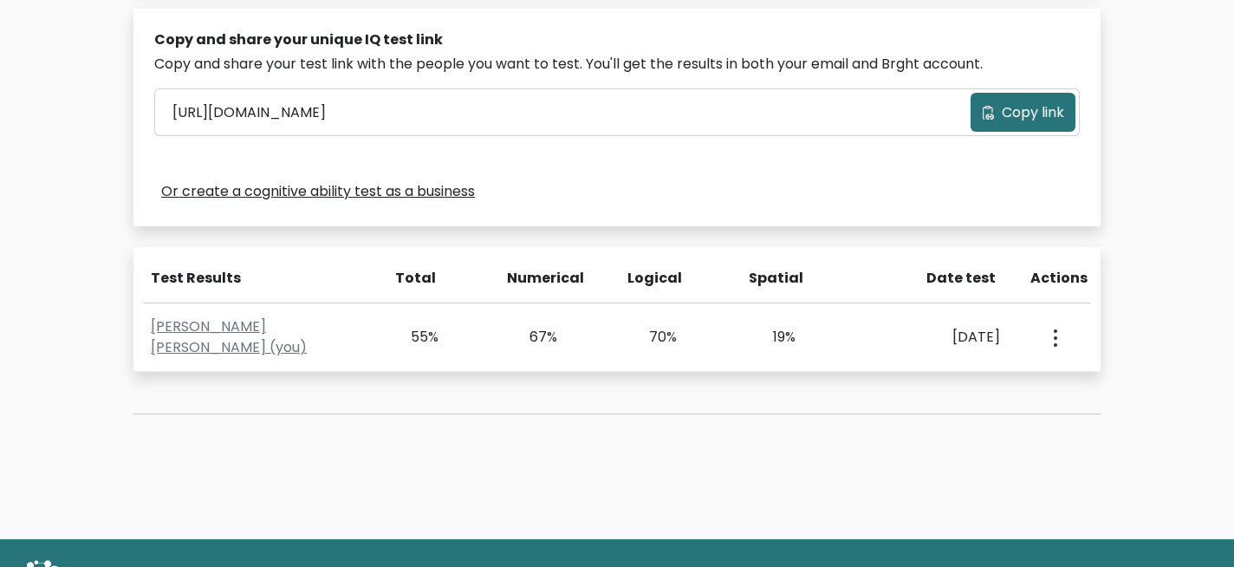
scroll to position [548, 0]
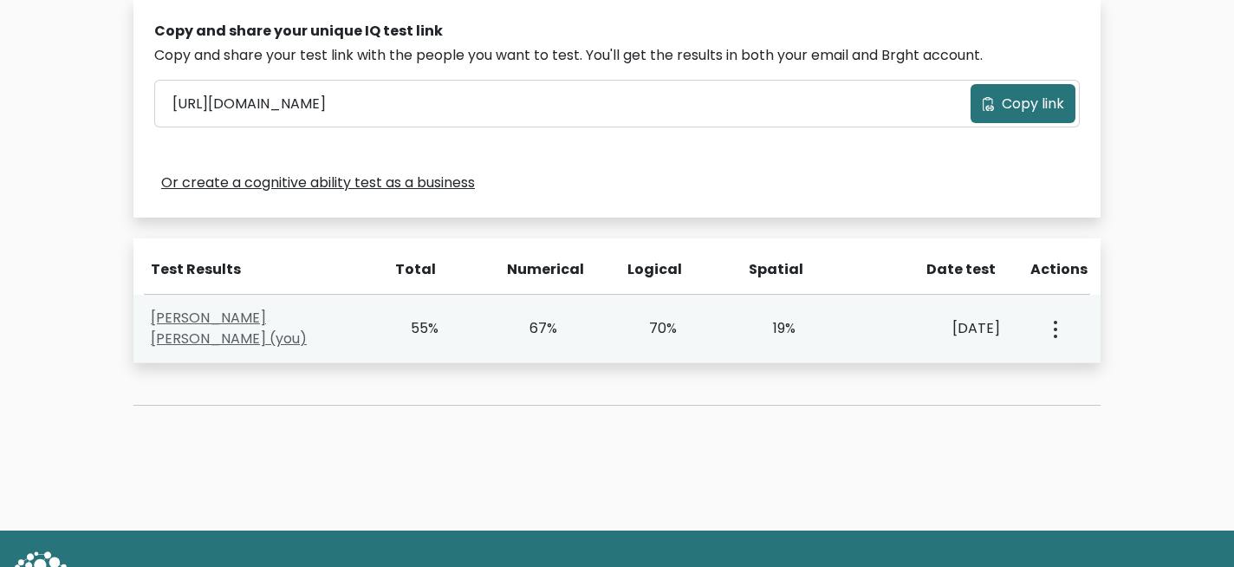
click at [273, 326] on link "Jeff Rector Dery (you)" at bounding box center [229, 328] width 156 height 41
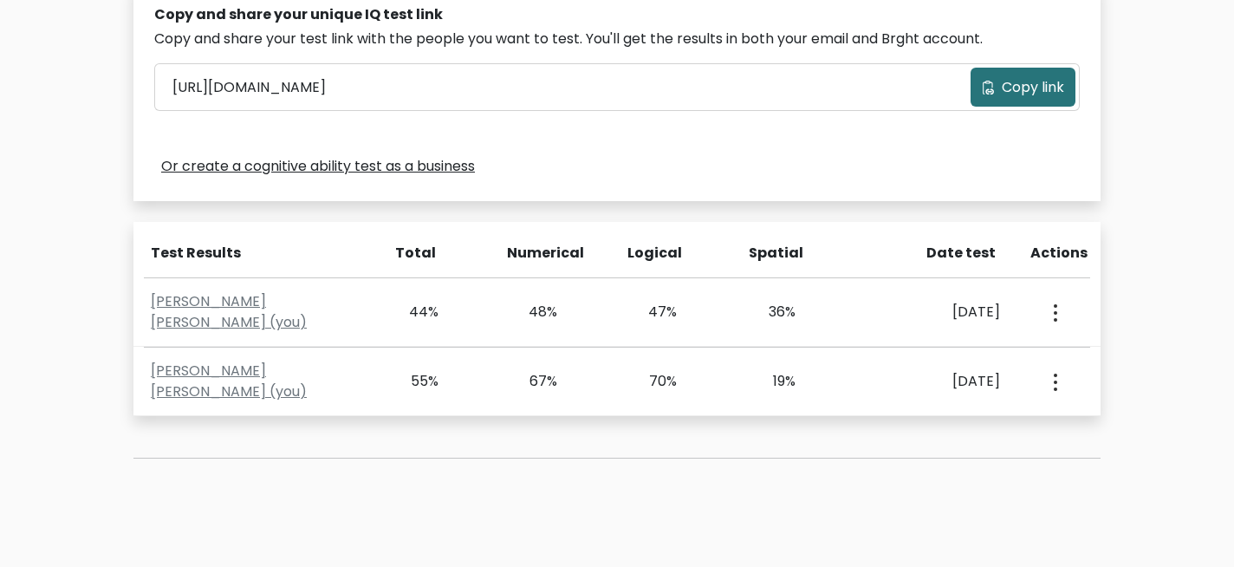
scroll to position [574, 0]
